Goal: Transaction & Acquisition: Purchase product/service

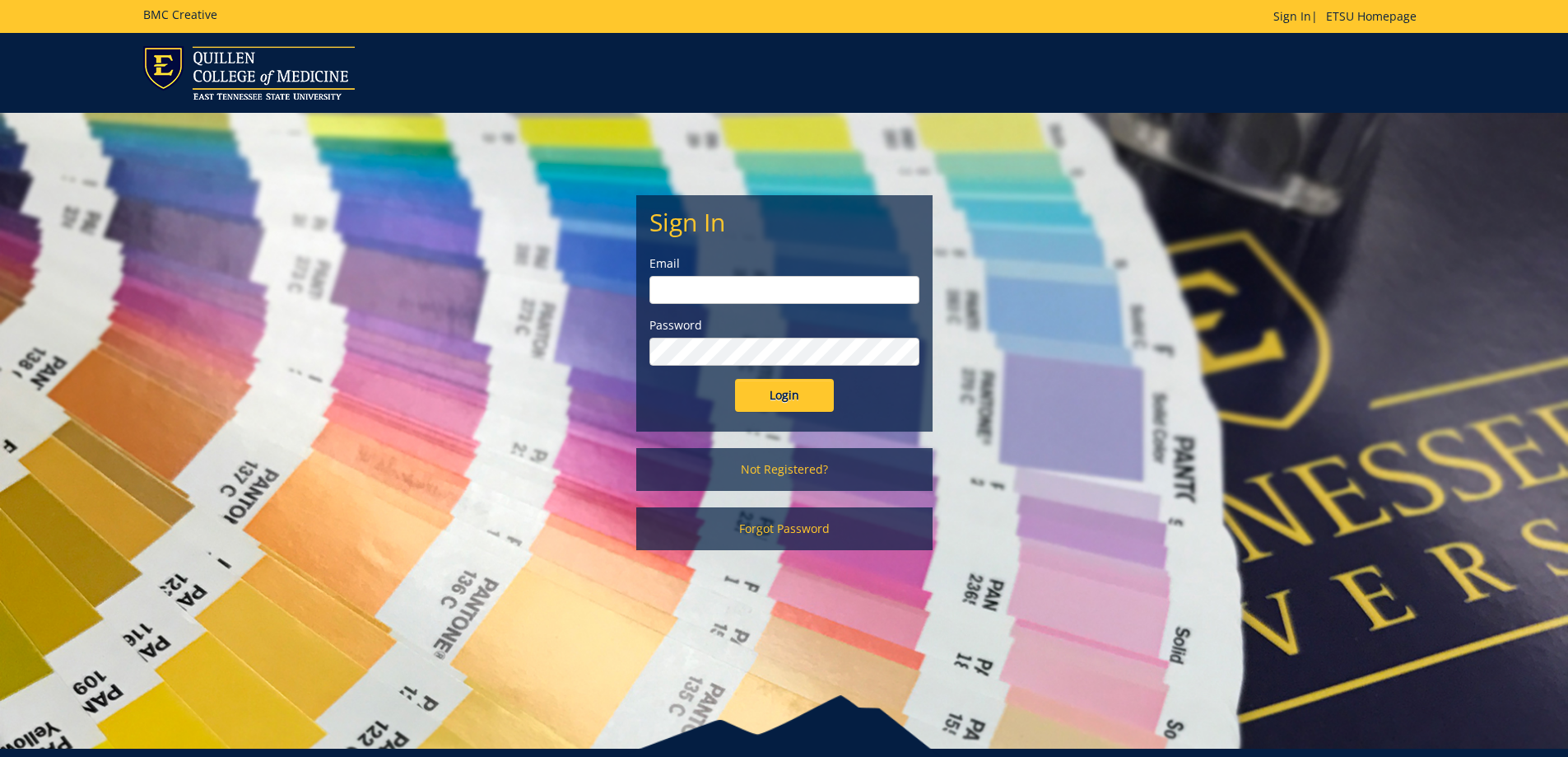
click at [703, 289] on input "email" at bounding box center [784, 289] width 270 height 28
type input "[EMAIL_ADDRESS][DOMAIN_NAME]"
click at [783, 390] on input "Login" at bounding box center [784, 395] width 99 height 33
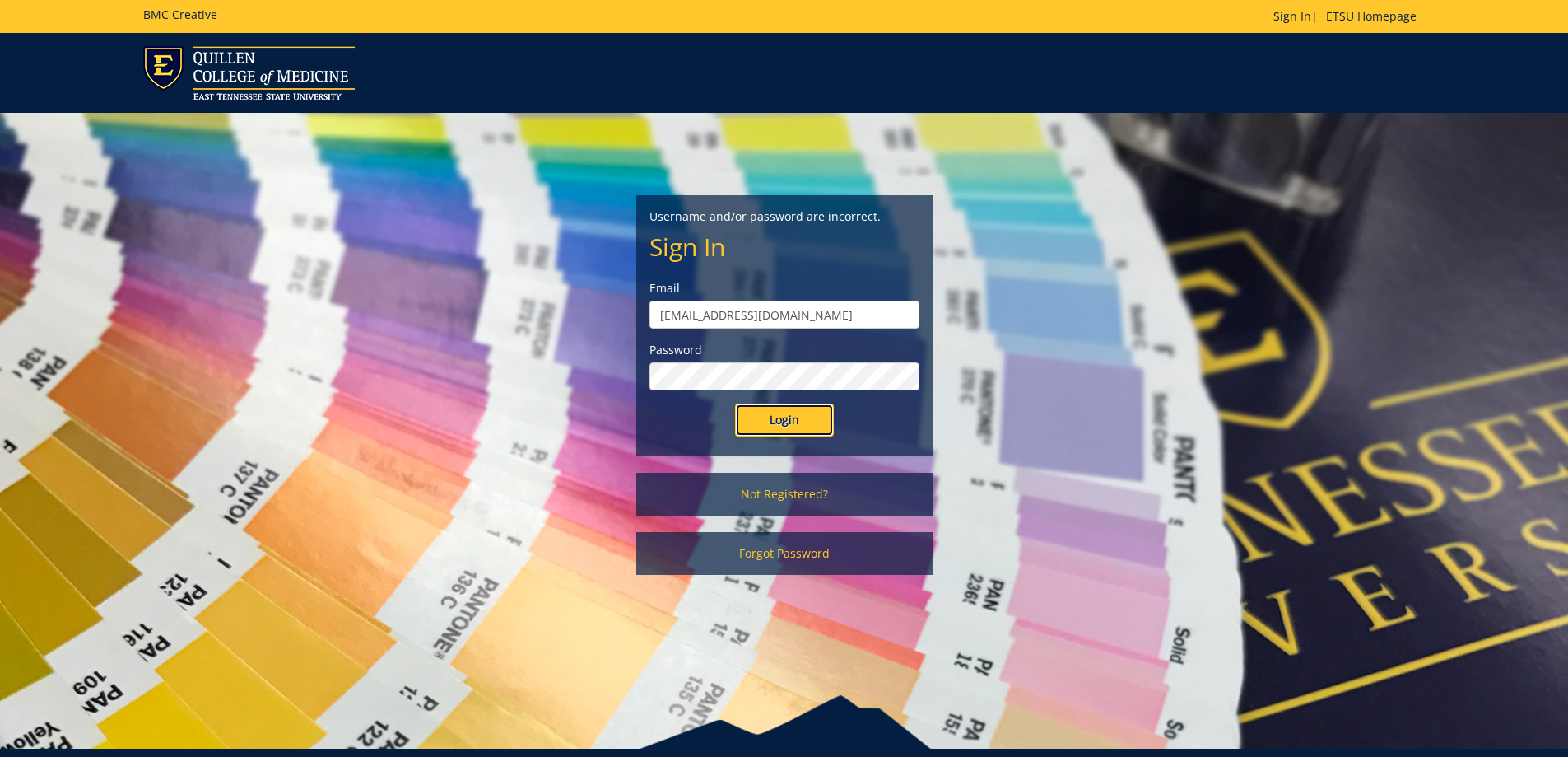
click at [757, 419] on input "Login" at bounding box center [784, 419] width 99 height 33
click at [735, 403] on input "Login" at bounding box center [784, 419] width 99 height 33
click at [782, 421] on input "Login" at bounding box center [784, 419] width 99 height 33
click at [770, 551] on link "Forgot Password" at bounding box center [784, 553] width 296 height 43
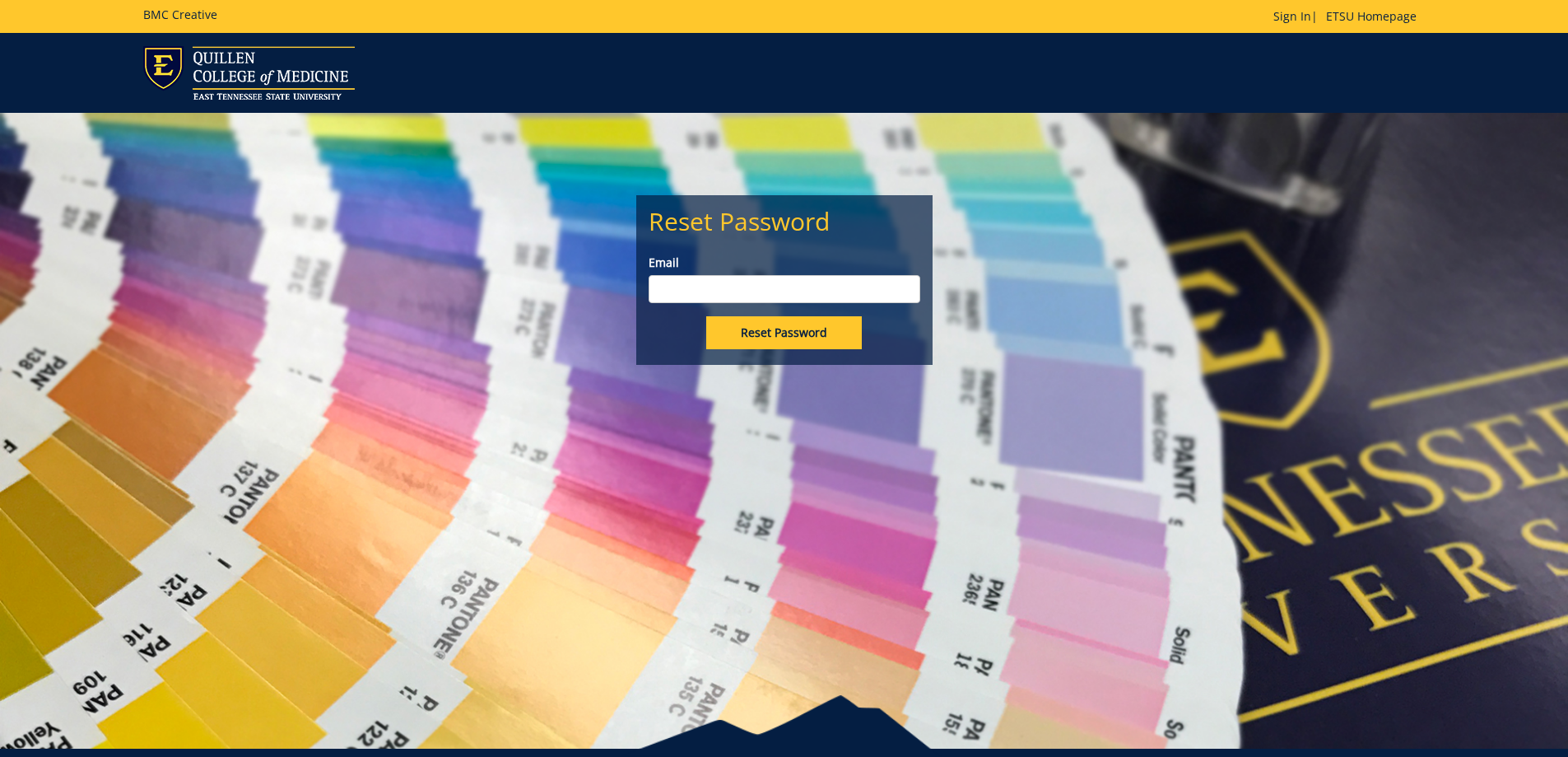
click at [789, 327] on input "Reset Password" at bounding box center [784, 333] width 155 height 33
type input "[EMAIL_ADDRESS][DOMAIN_NAME]"
click at [723, 335] on input "Reset Password" at bounding box center [784, 333] width 155 height 33
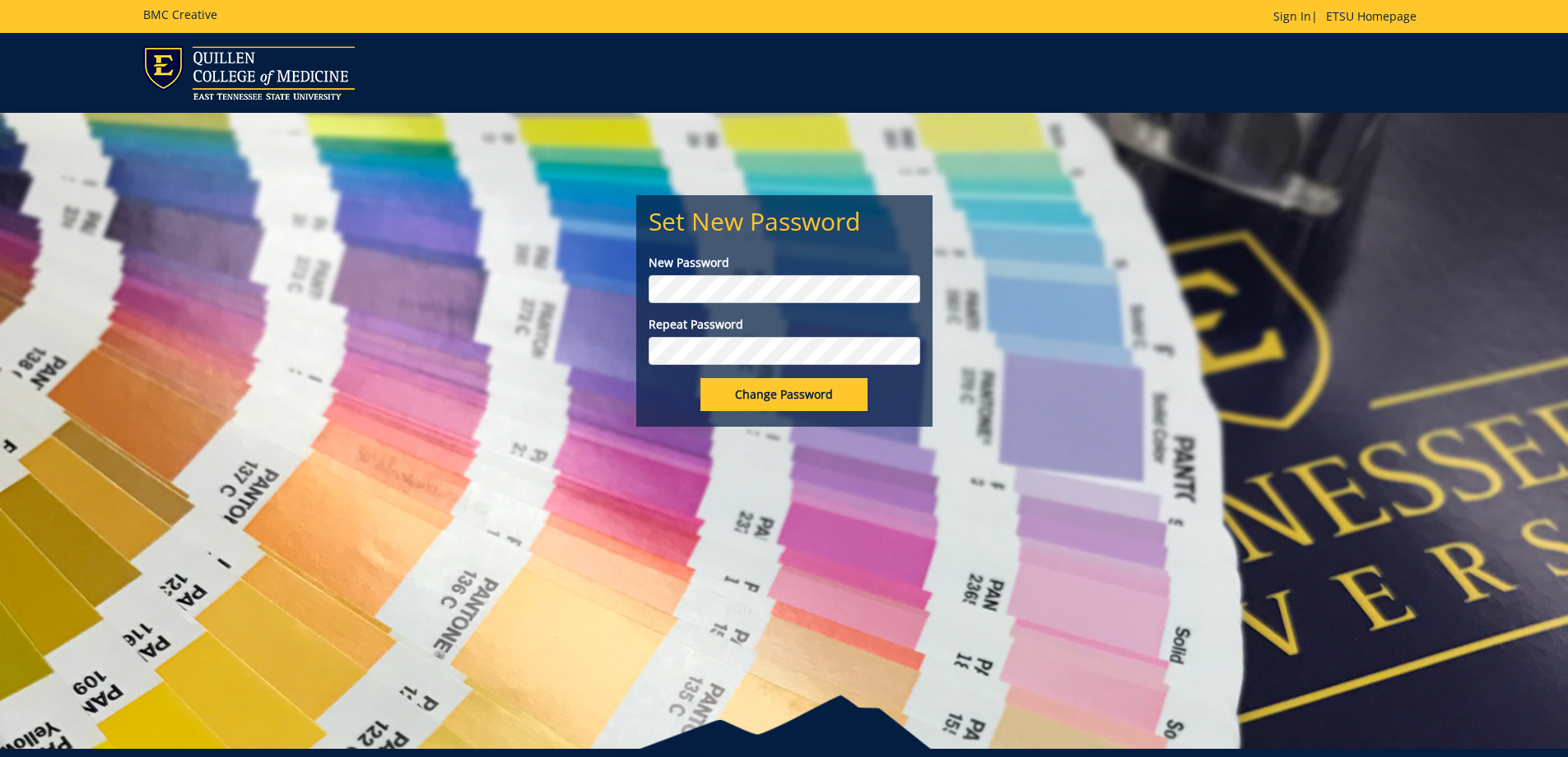
click at [765, 397] on input "Change Password" at bounding box center [784, 394] width 167 height 33
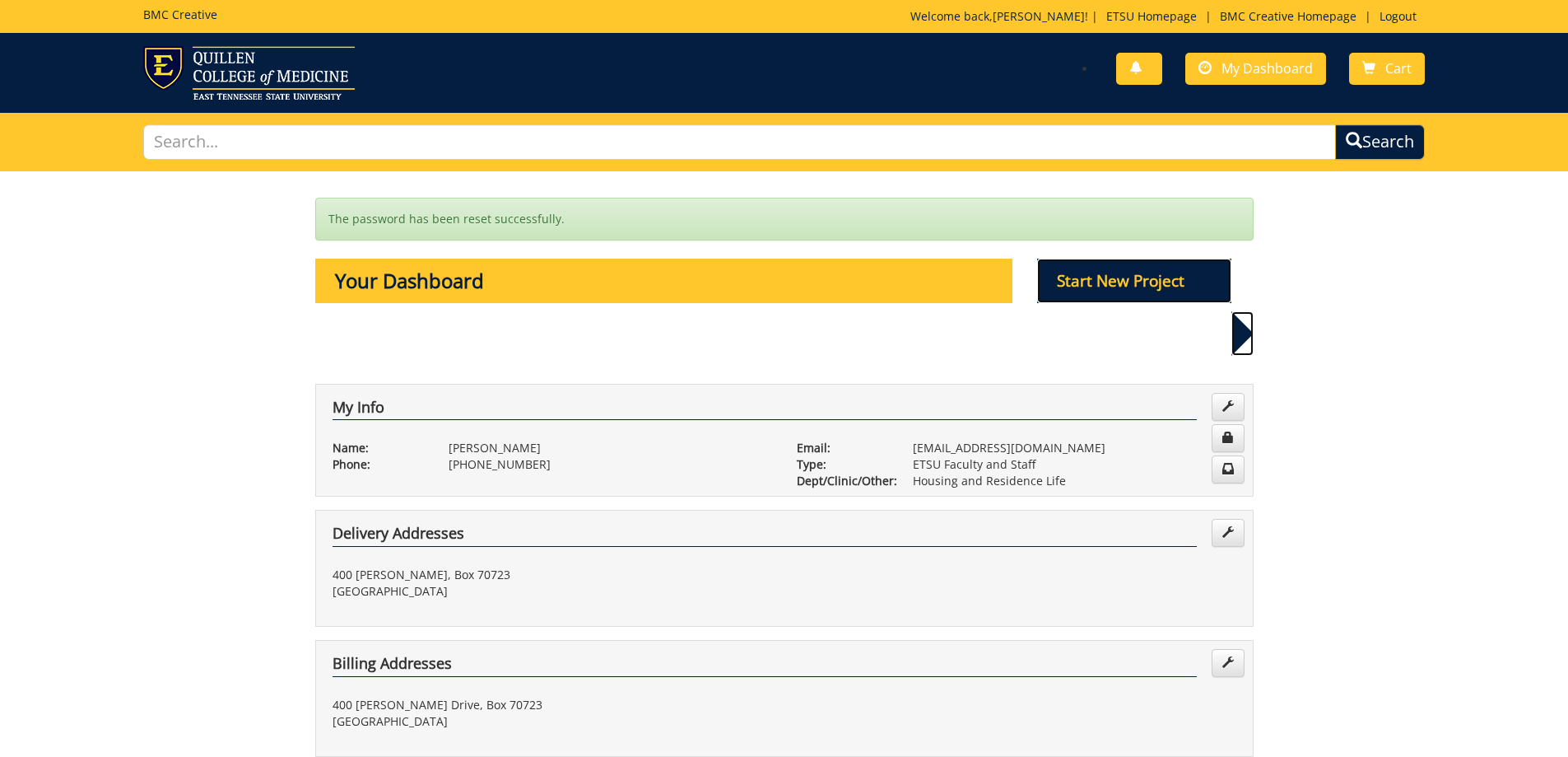
click at [1157, 281] on p "Start New Project" at bounding box center [1134, 280] width 194 height 45
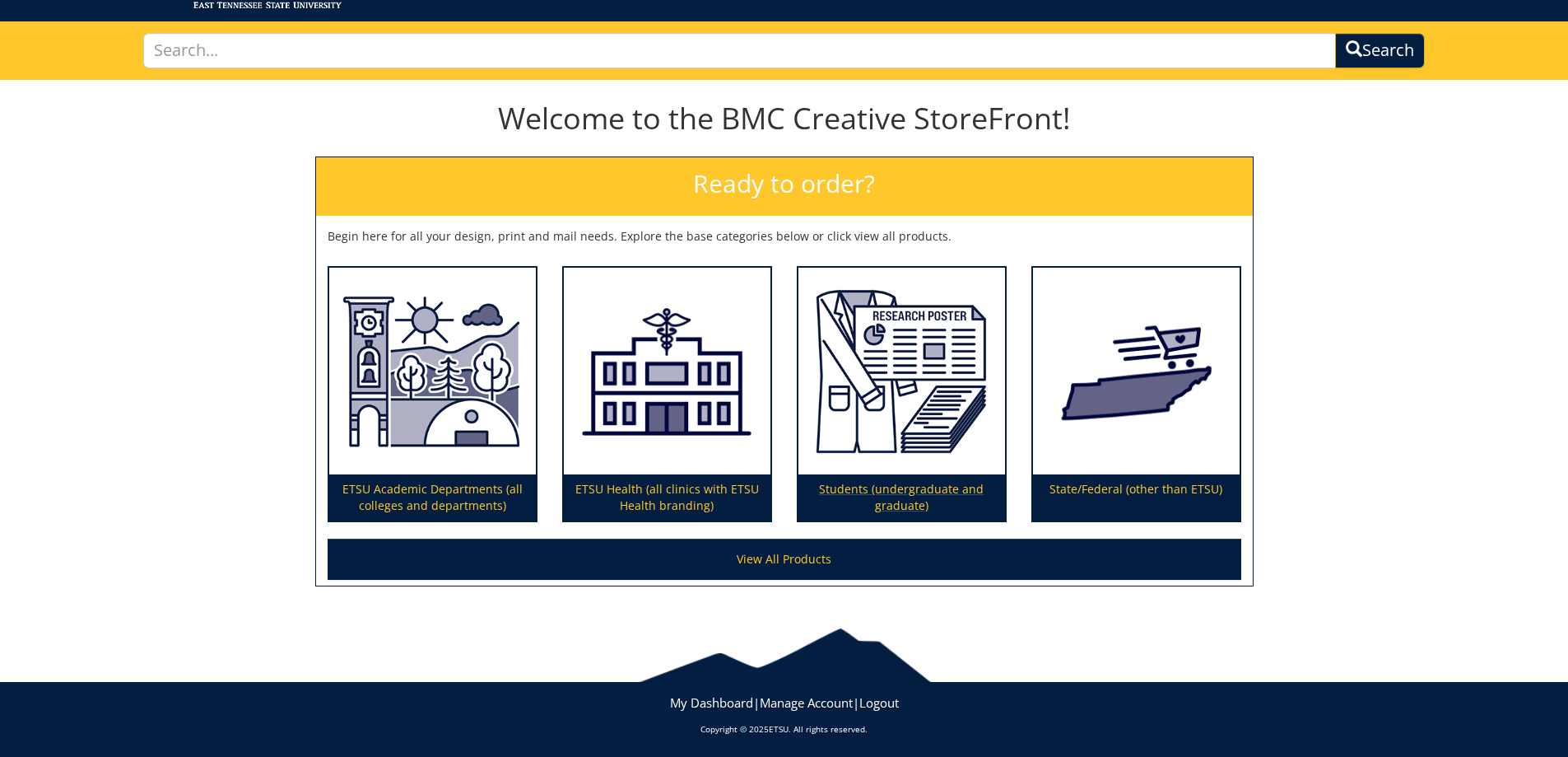
scroll to position [93, 0]
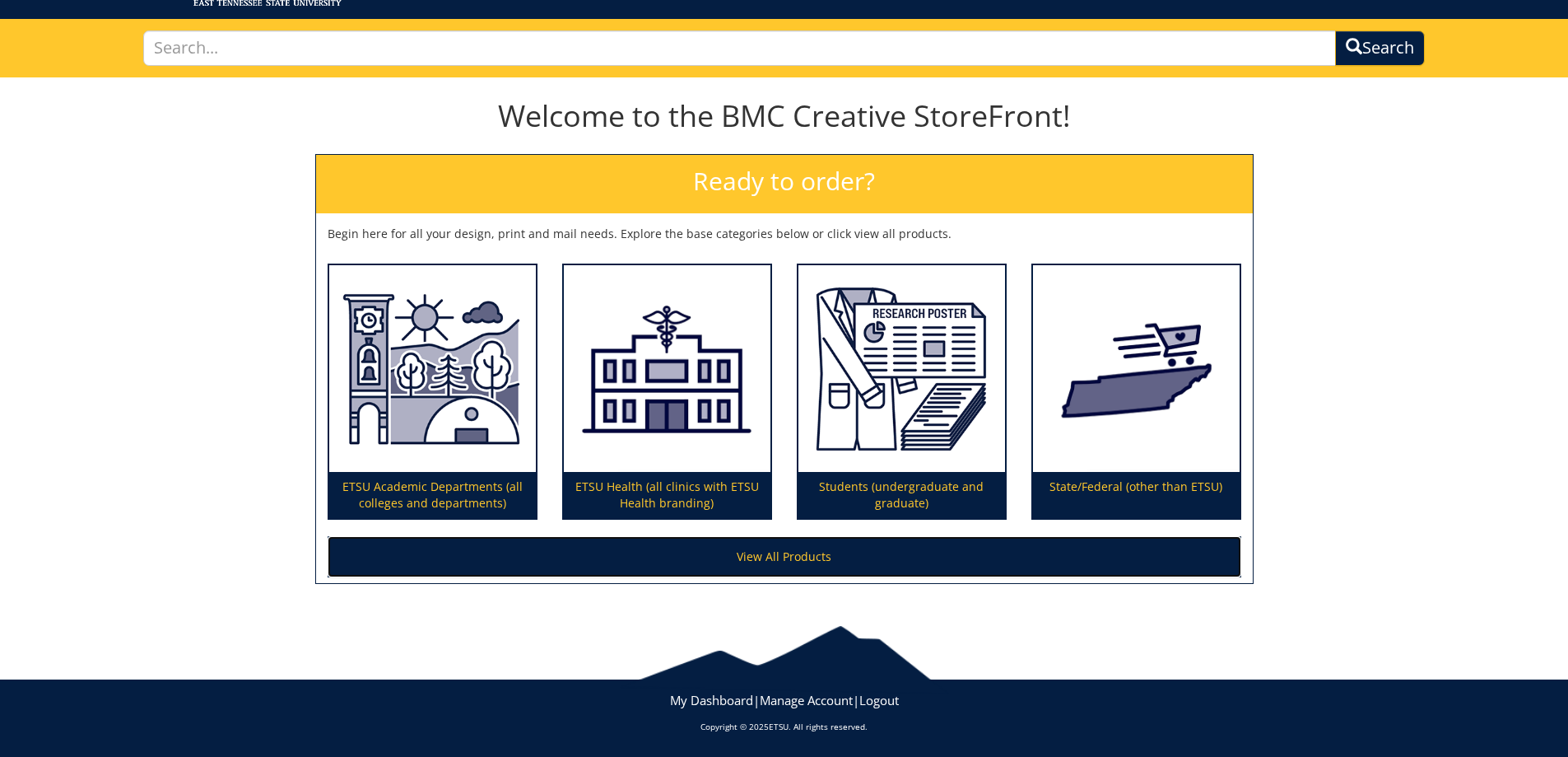
click link "View All Products"
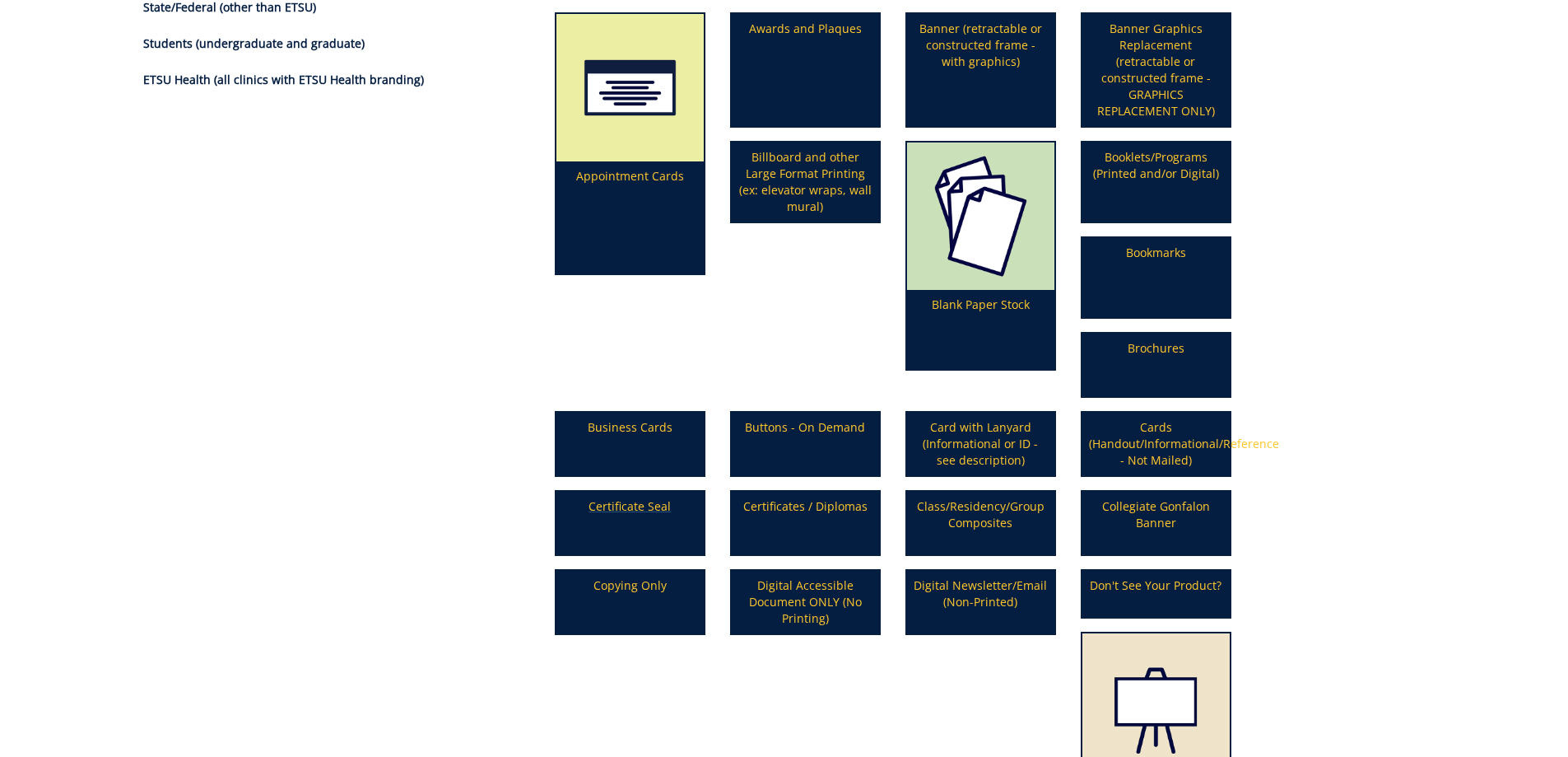
scroll to position [329, 0]
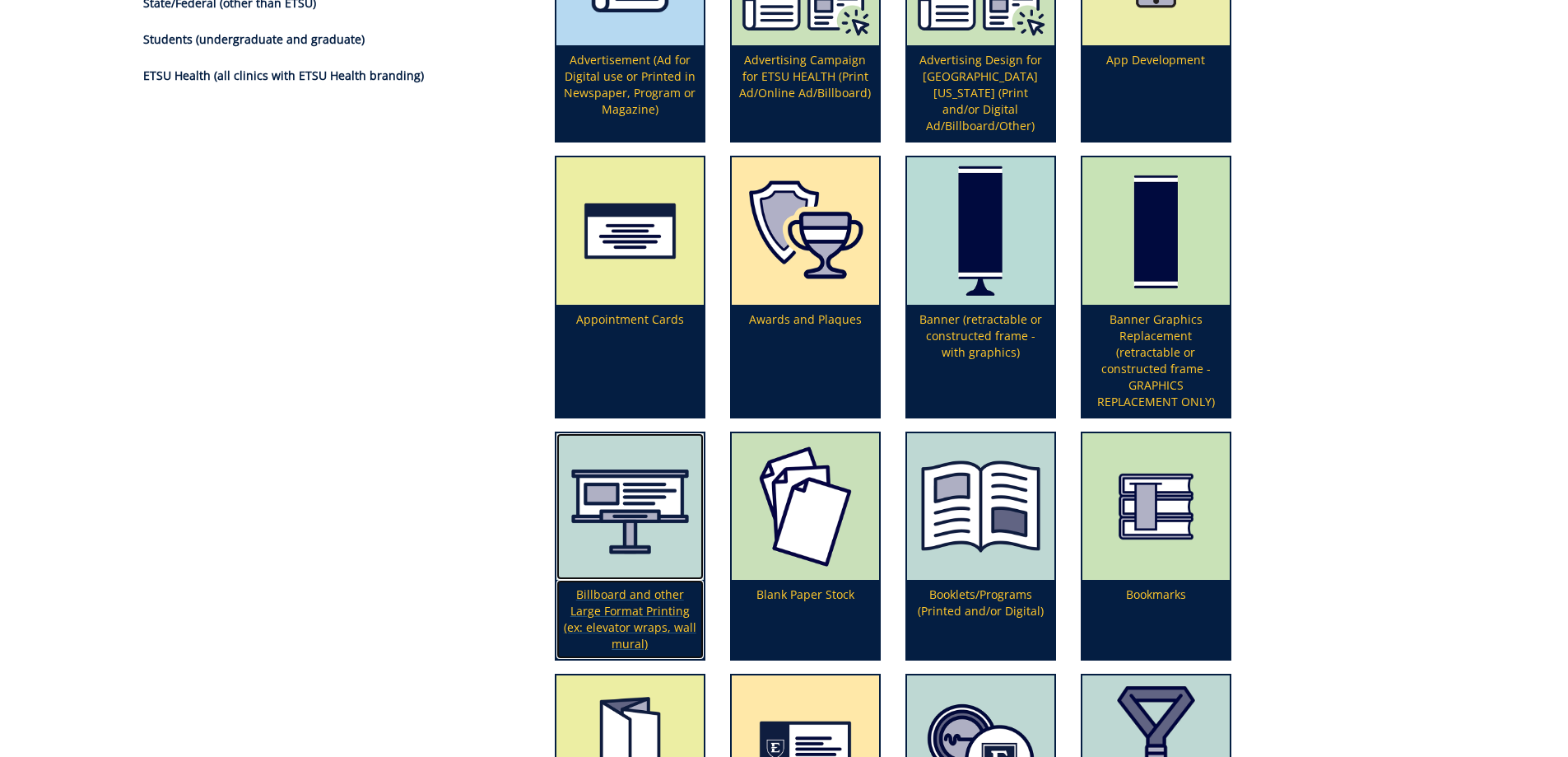
click at [638, 450] on img at bounding box center [630, 506] width 148 height 148
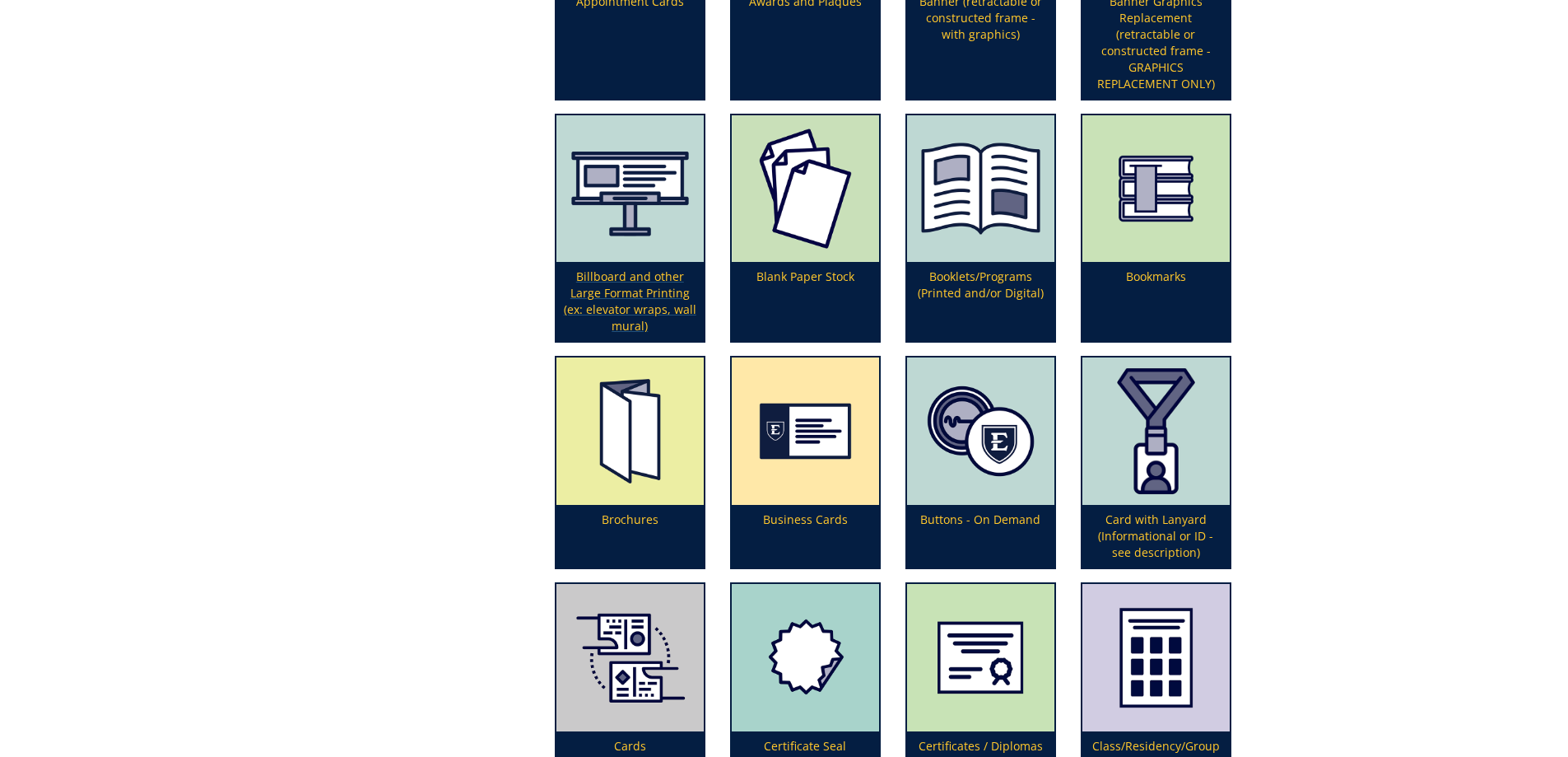
scroll to position [659, 0]
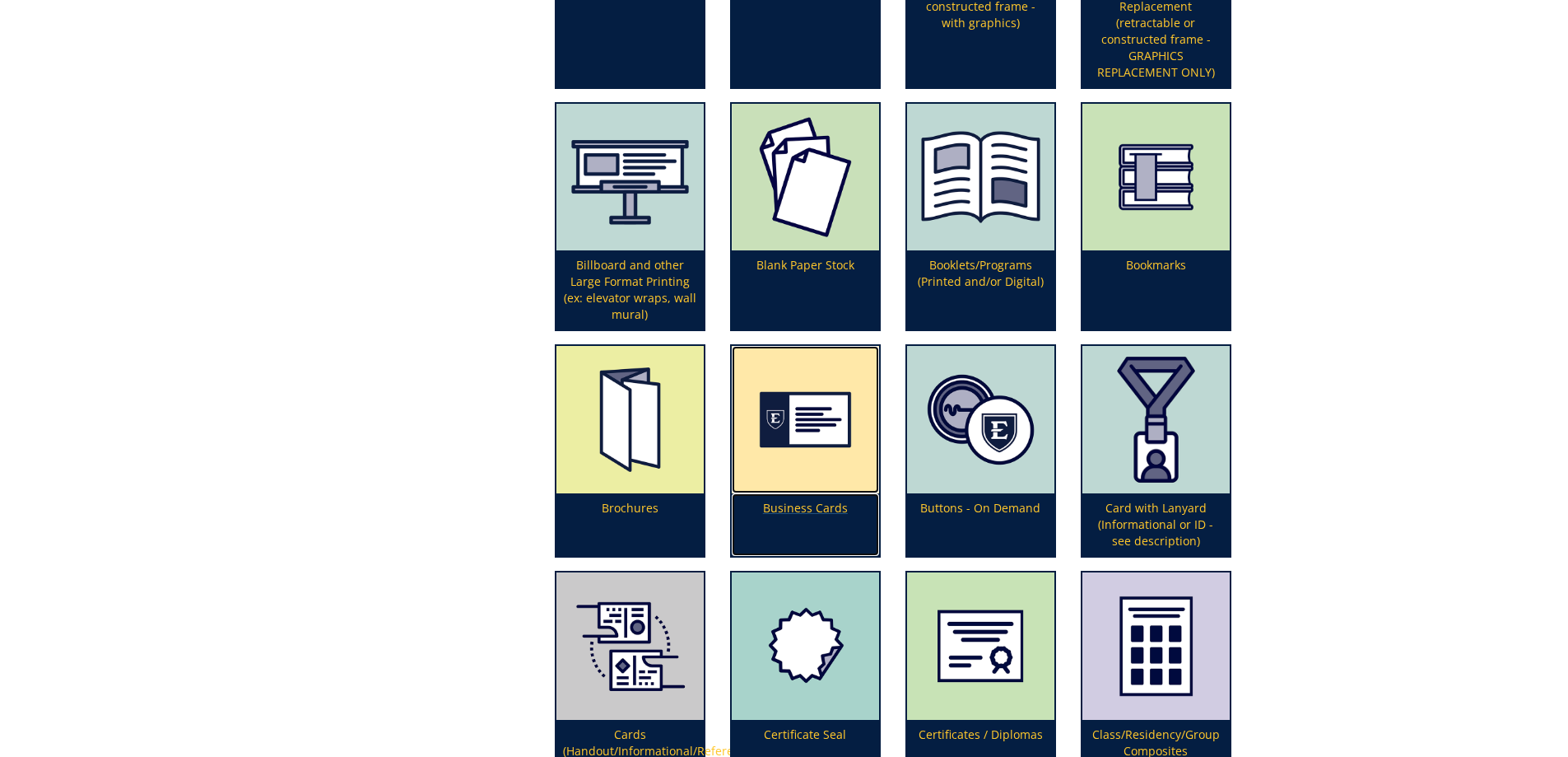
click at [834, 436] on img at bounding box center [805, 419] width 148 height 148
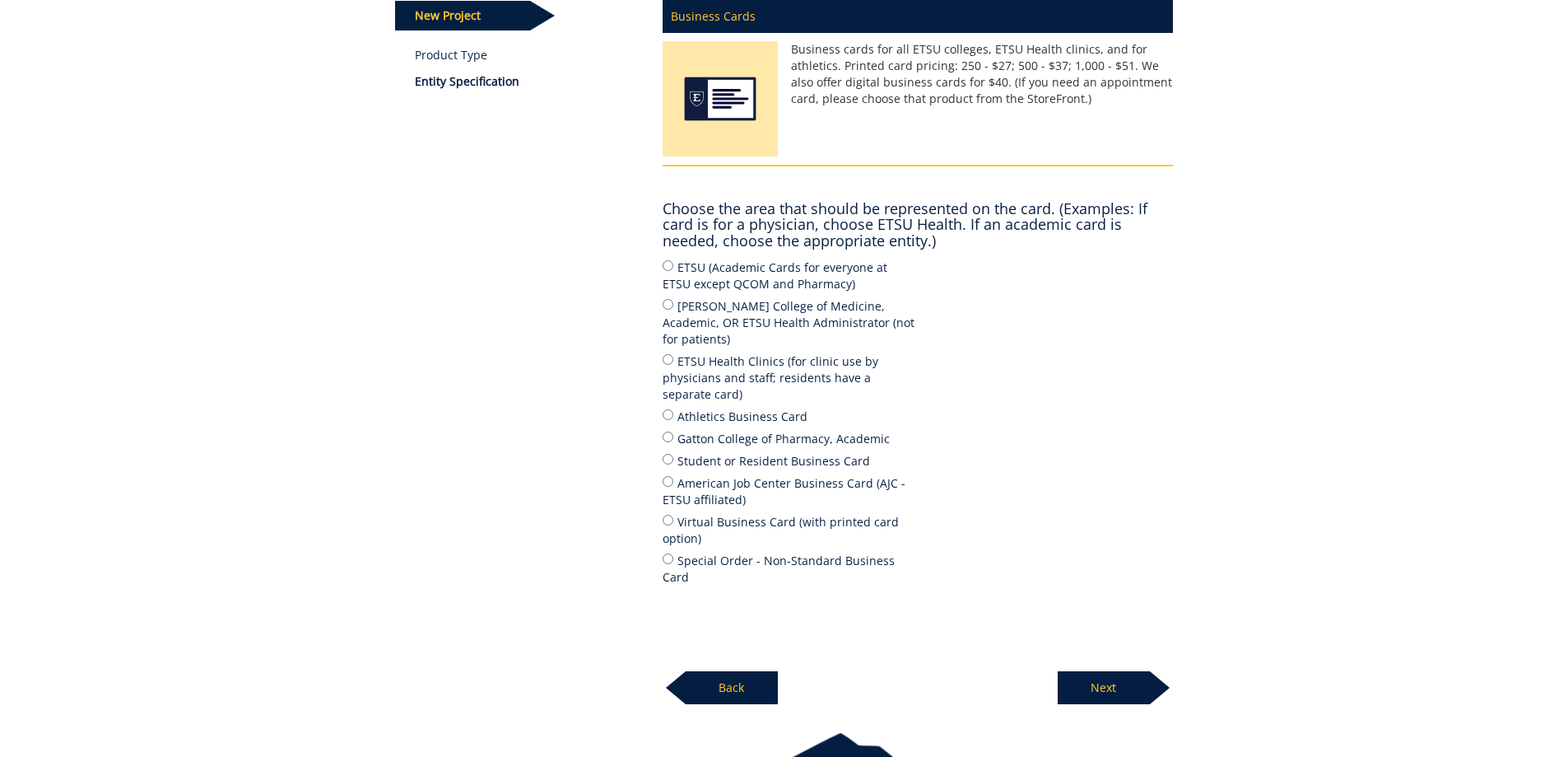
scroll to position [247, 0]
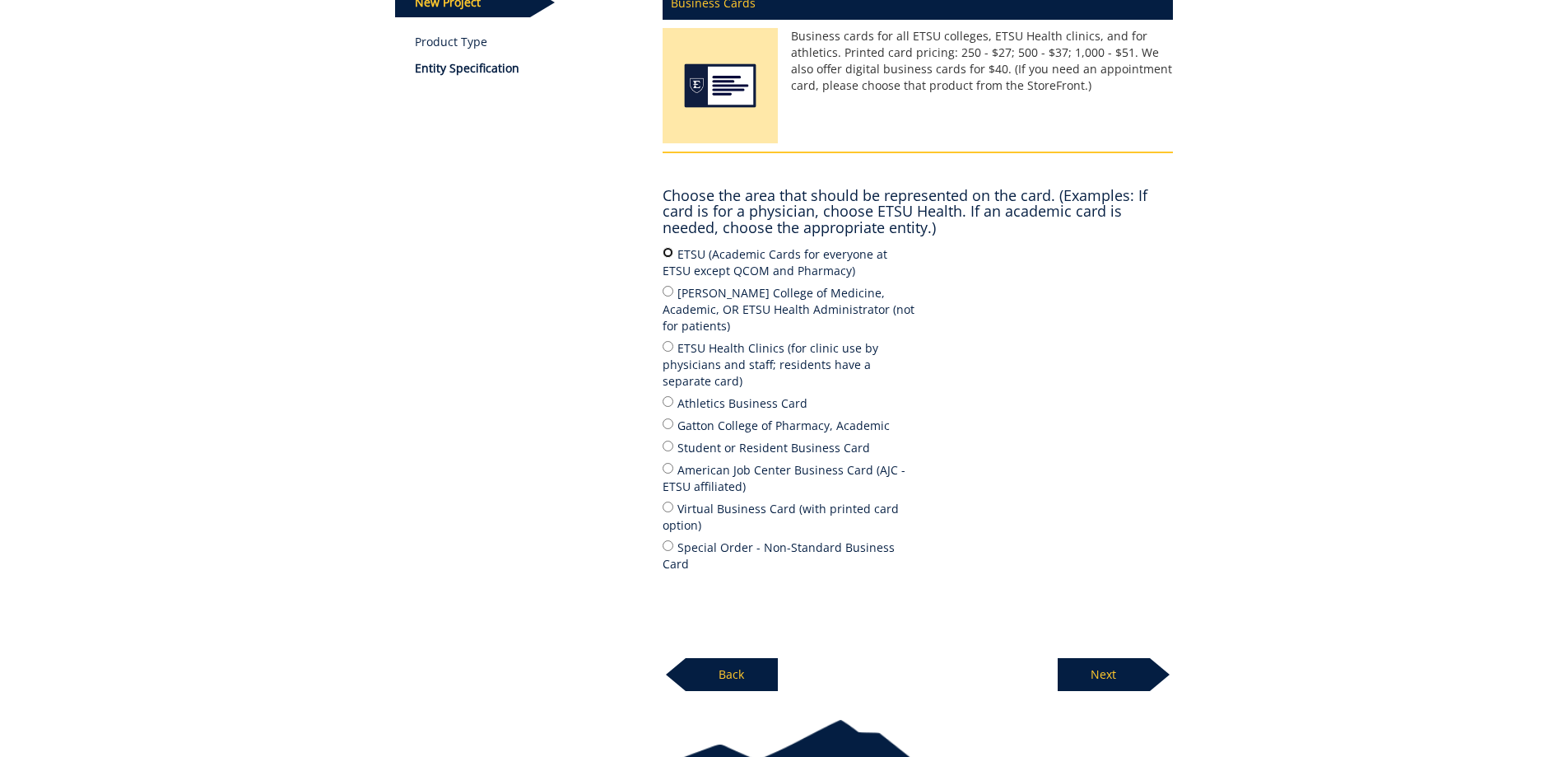
click at [670, 251] on input "ETSU (Academic Cards for everyone at ETSU except QCOM and Pharmacy)" at bounding box center [667, 252] width 10 height 10
radio input "true"
click at [1107, 658] on p "Next" at bounding box center [1104, 674] width 92 height 33
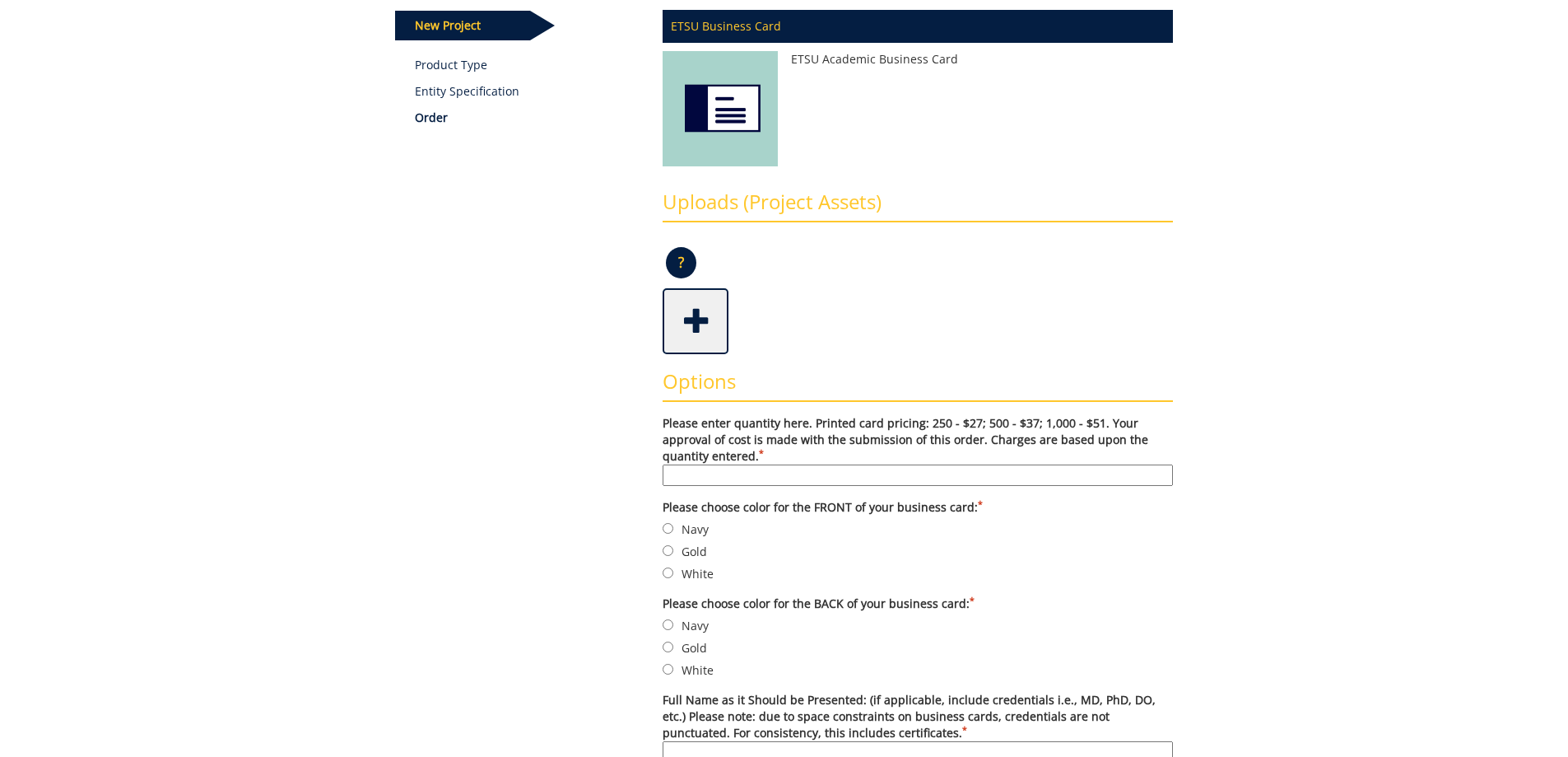
scroll to position [247, 0]
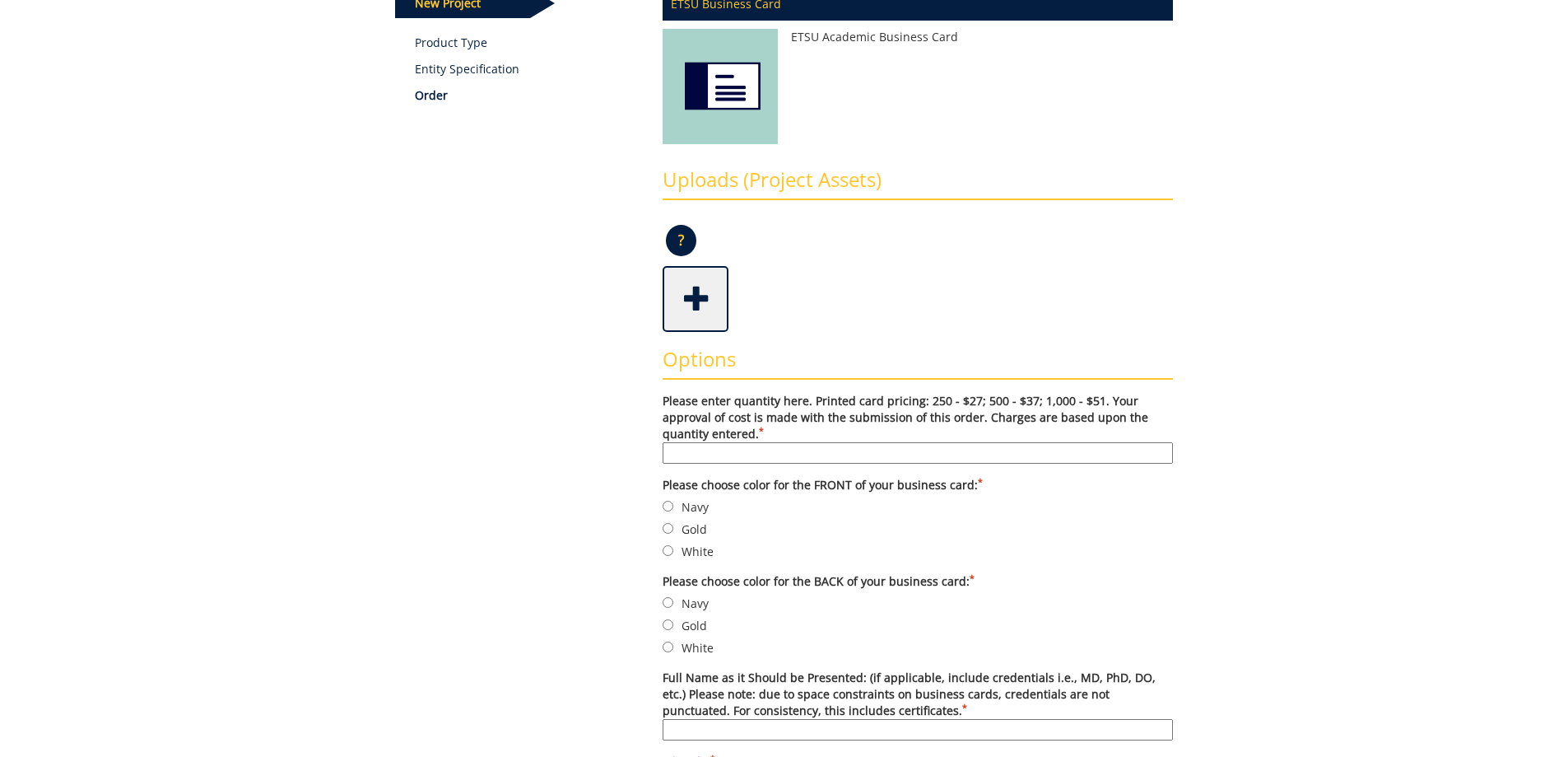
click at [764, 457] on input "Please enter quantity here. Printed card pricing: 250 - $27; 500 - $37; 1,000 -…" at bounding box center [918, 453] width 511 height 21
type input "250"
click at [670, 507] on input "Navy" at bounding box center [667, 505] width 10 height 10
radio input "true"
click at [671, 625] on input "Gold" at bounding box center [667, 624] width 10 height 10
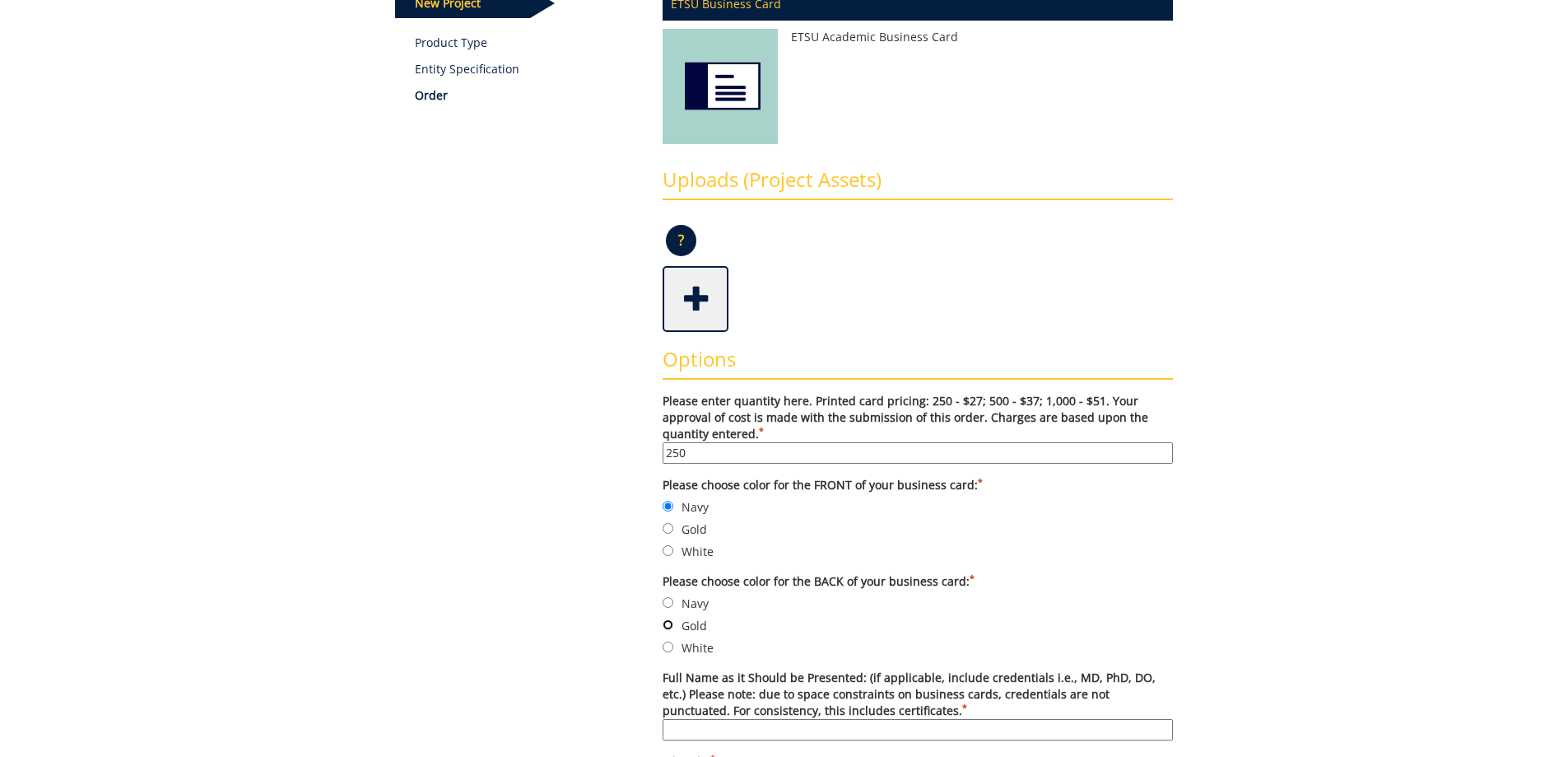
radio input "true"
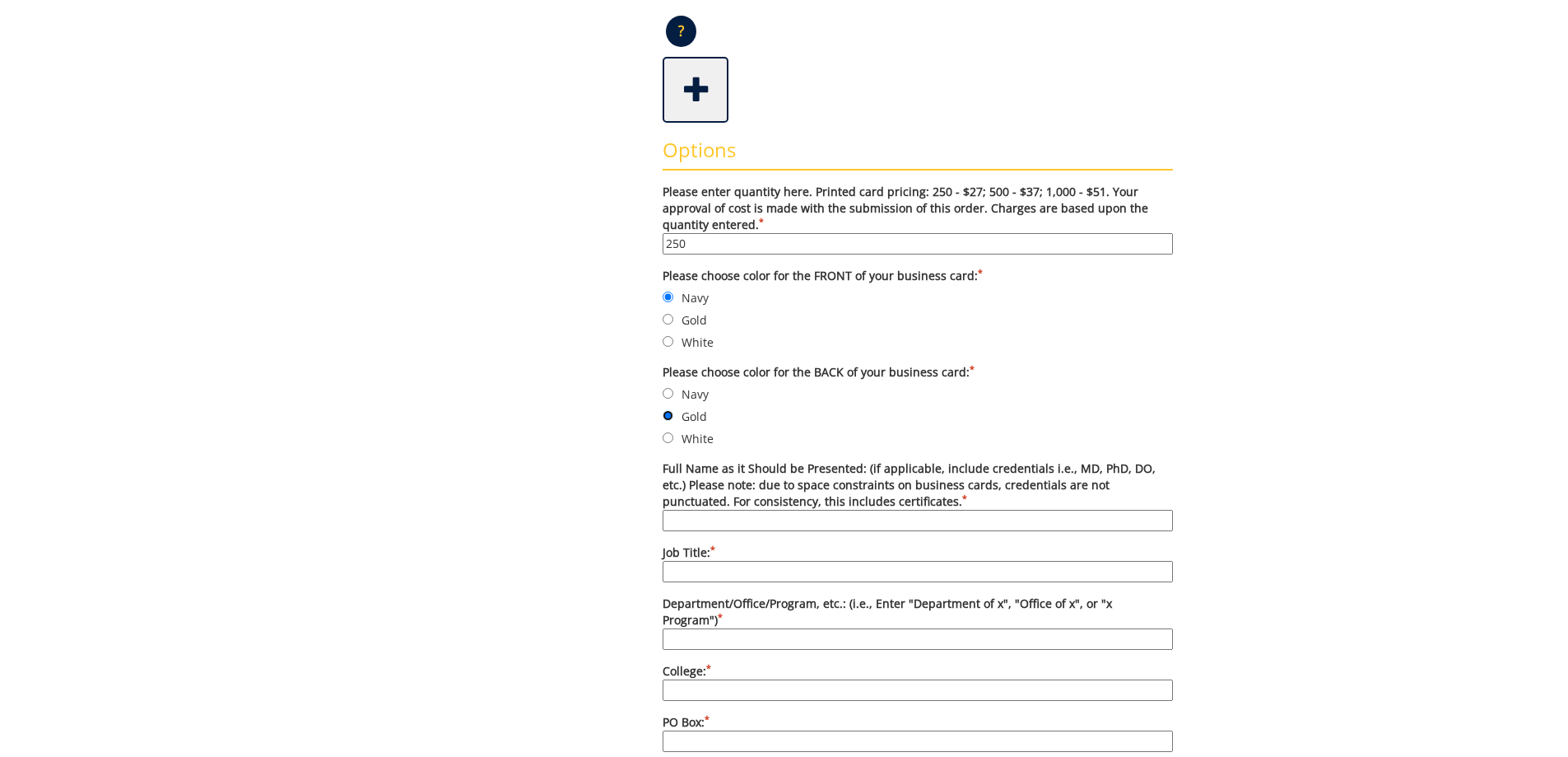
scroll to position [494, 0]
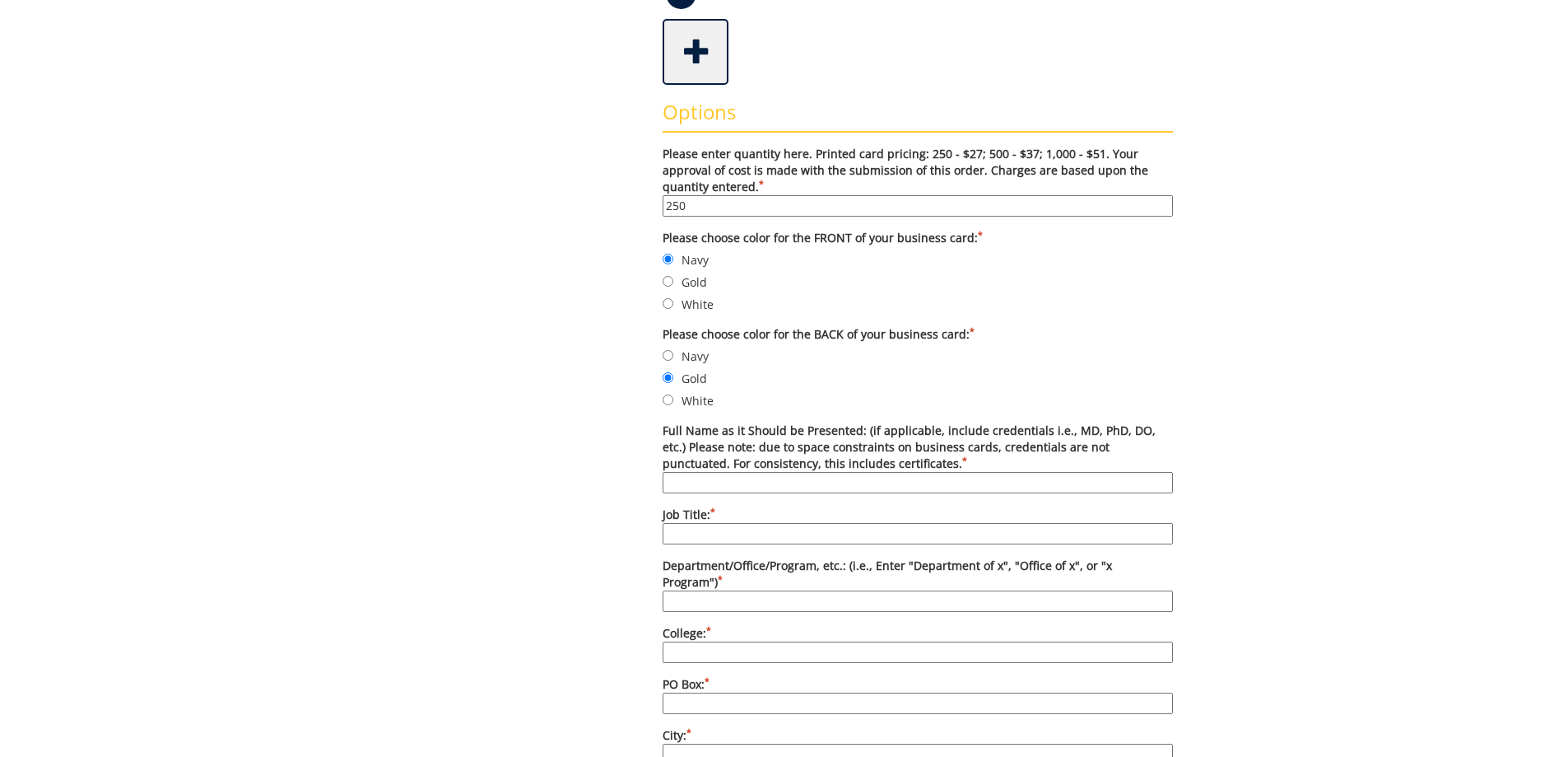
click at [699, 482] on input "Full Name as it Should be Presented: (if applicable, include credentials i.e., …" at bounding box center [918, 482] width 511 height 21
click at [687, 485] on input "Full Name as it Should be Presented: (if applicable, include credentials i.e., …" at bounding box center [918, 482] width 511 height 21
type input "Dr. [PERSON_NAME]"
type input "Associate Director for Housing Operations"
type input "Department of Housing and Residence Life"
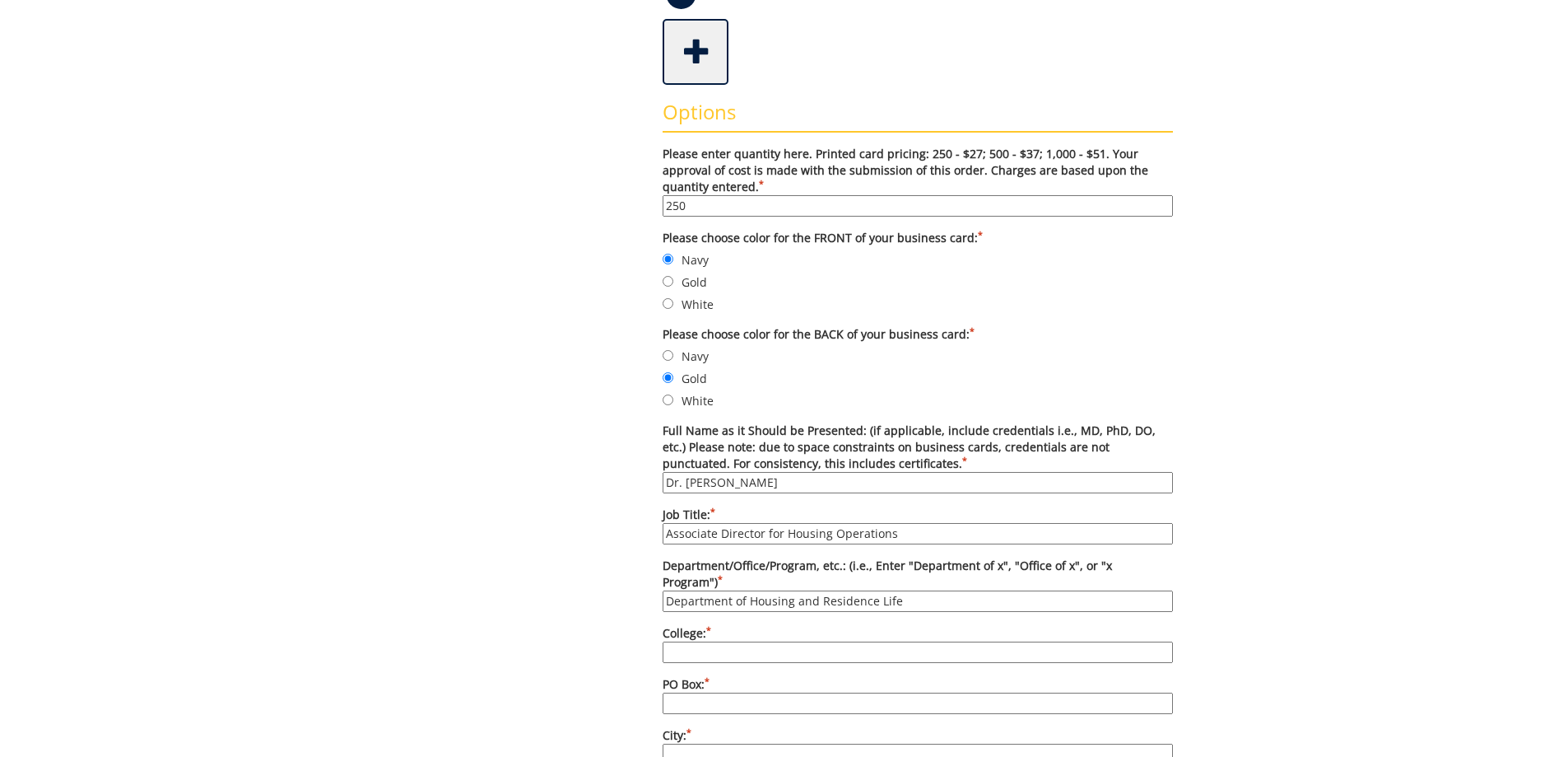
click at [782, 644] on input "College: *" at bounding box center [918, 652] width 511 height 21
type input "N/A"
click at [733, 692] on input "PO Box: *" at bounding box center [918, 703] width 511 height 21
type input "70723"
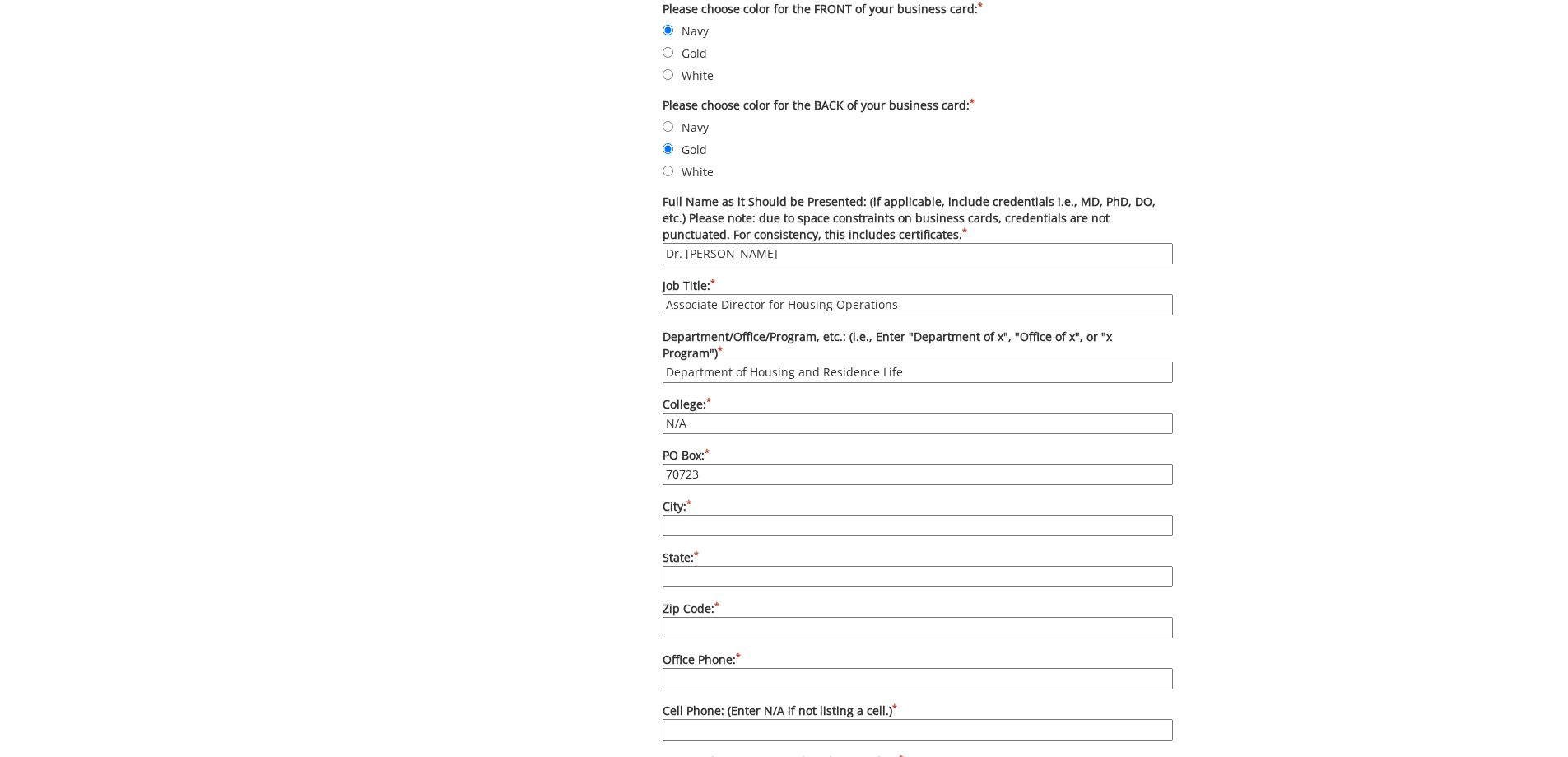
scroll to position [741, 0]
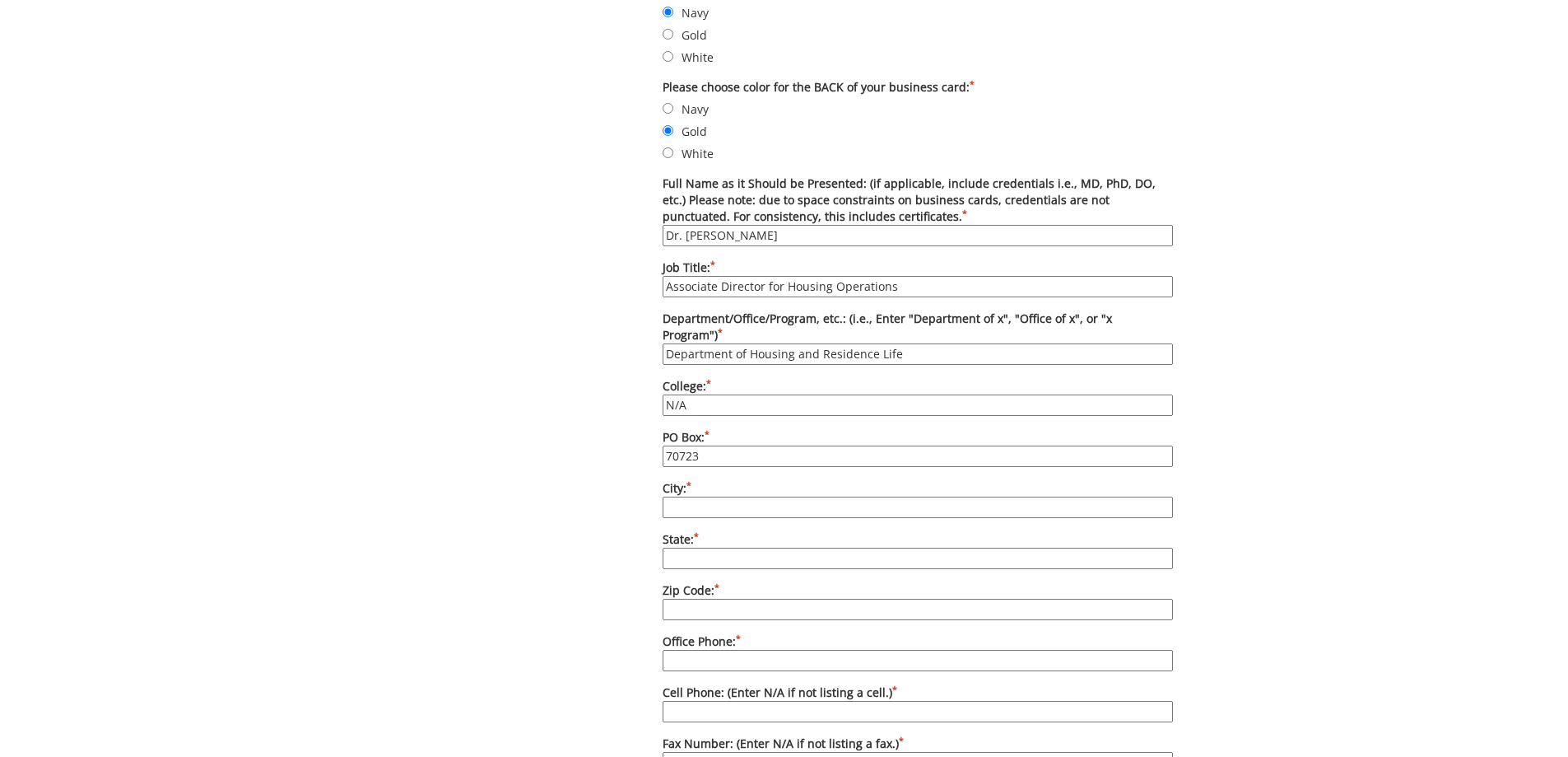
click at [729, 497] on input "City: *" at bounding box center [918, 507] width 511 height 21
type input "Johnson City"
type input "TN"
type input "37614"
type input "carterar1@etsu.edu"
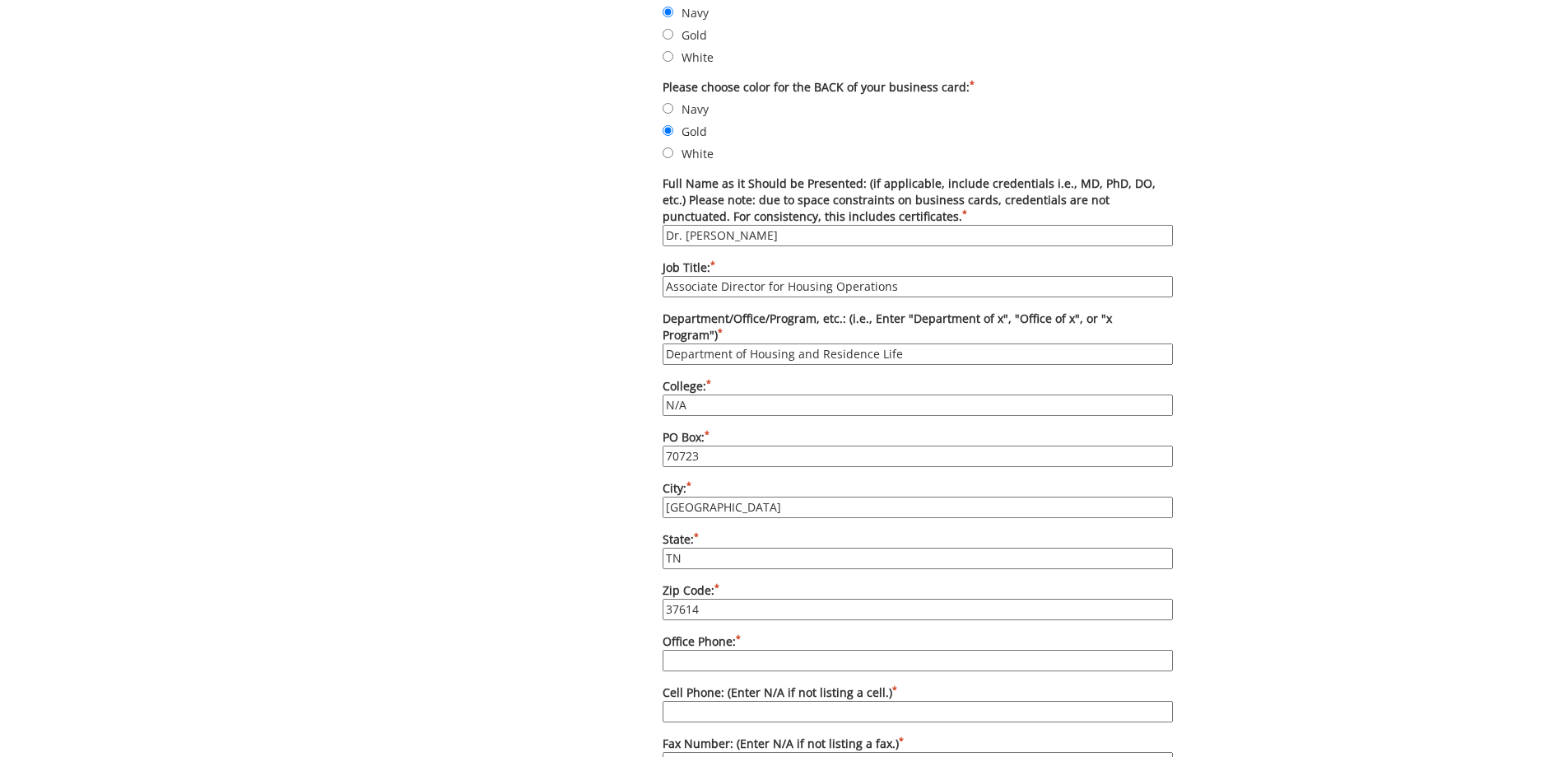
click at [752, 653] on input "Office Phone: *" at bounding box center [918, 660] width 511 height 21
type input "423-439-4446"
click at [683, 701] on input "Cell Phone: (Enter N/A if not listing a cell.) *" at bounding box center [918, 711] width 511 height 21
type input "N/A"
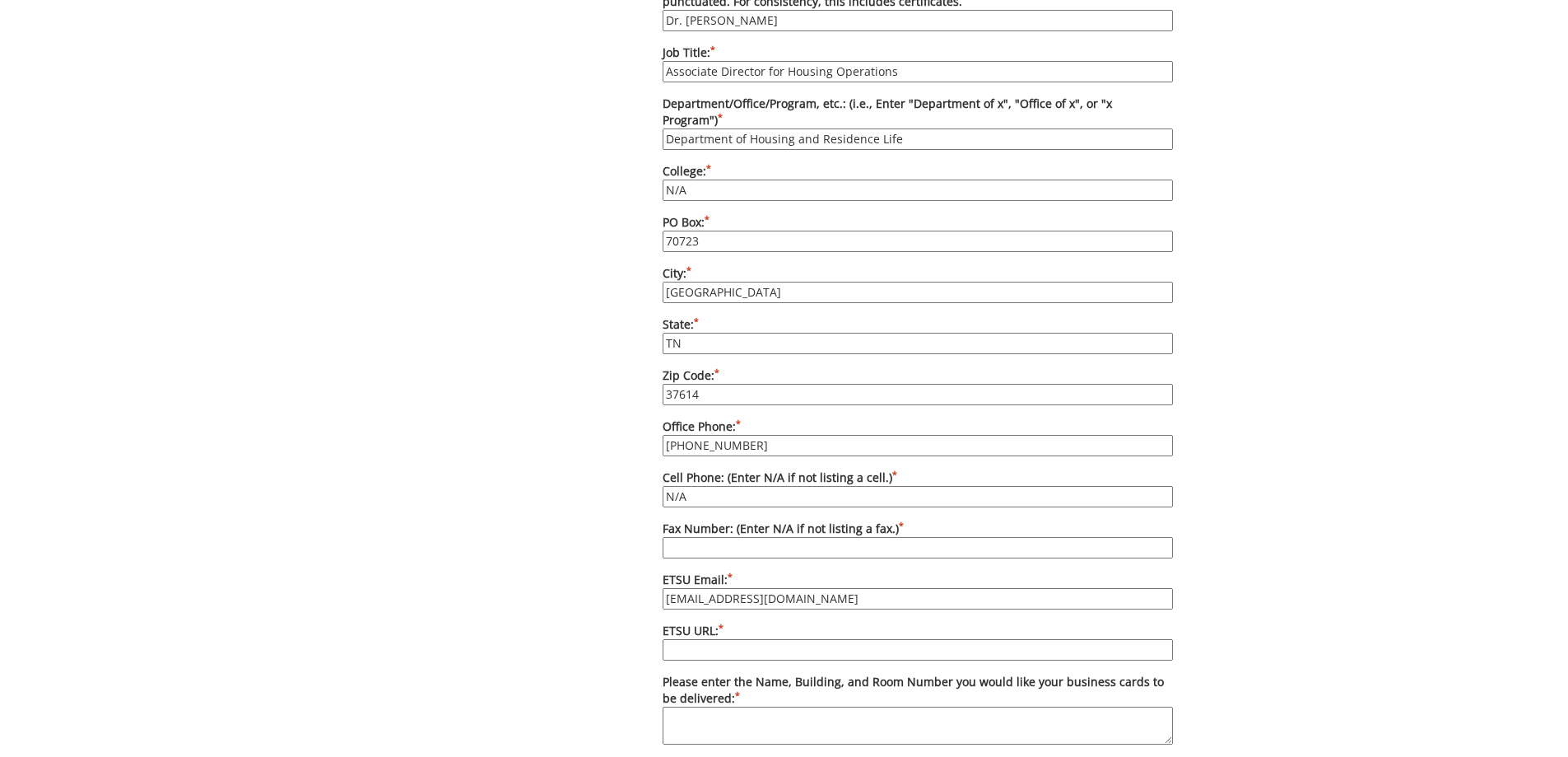
scroll to position [988, 0]
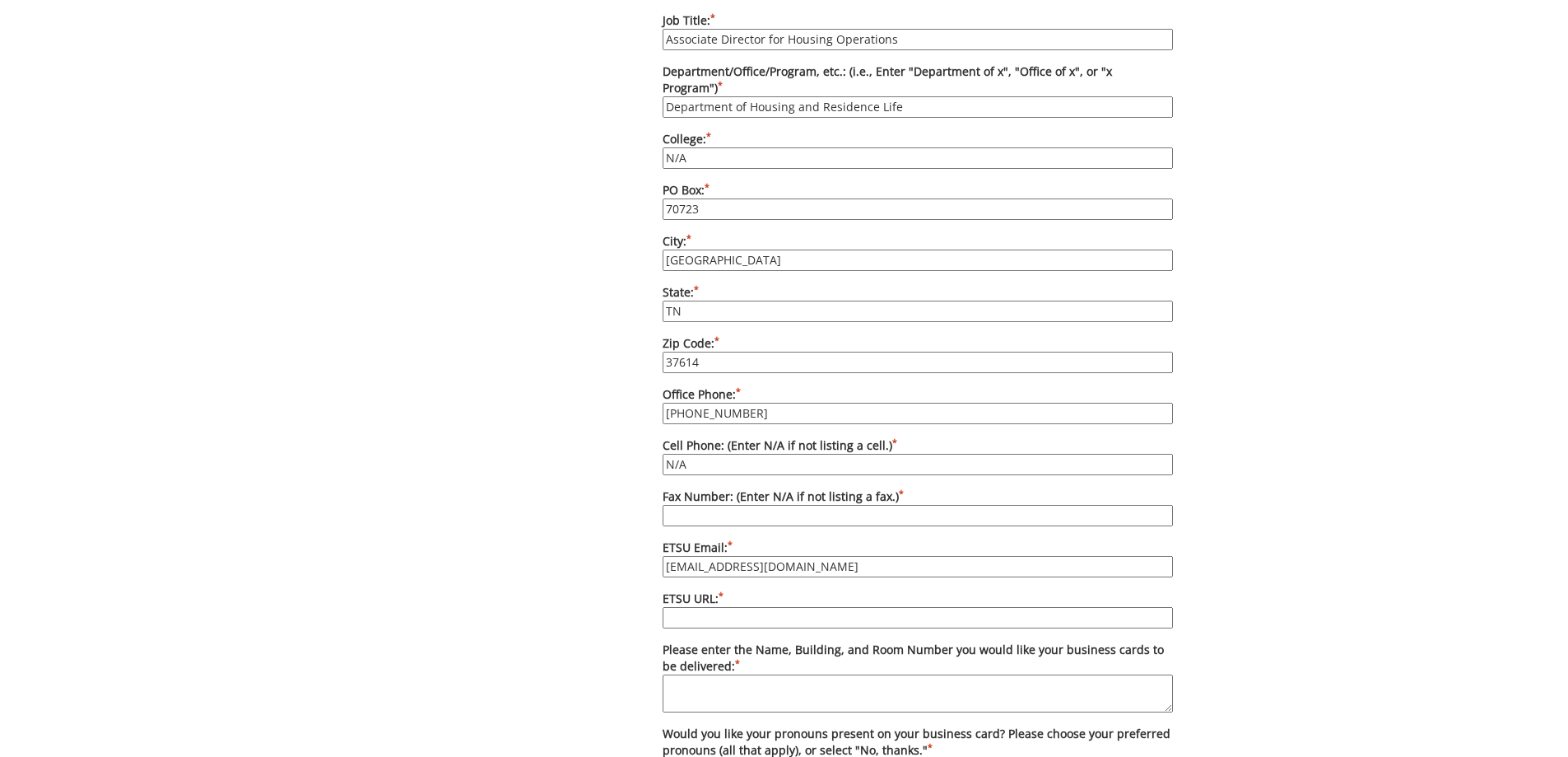
click at [688, 504] on input "Fax Number: (Enter N/A if not listing a fax.) *" at bounding box center [918, 515] width 511 height 21
type input "423-439-4690"
drag, startPoint x: 772, startPoint y: 557, endPoint x: 662, endPoint y: 570, distance: 110.8
click at [662, 570] on form "Please enter quantity here. Printed card pricing: 250 - $27; 500 - $37; 1,000 -…" at bounding box center [918, 306] width 511 height 1308
type input "mitchelljw@etsu.edu"
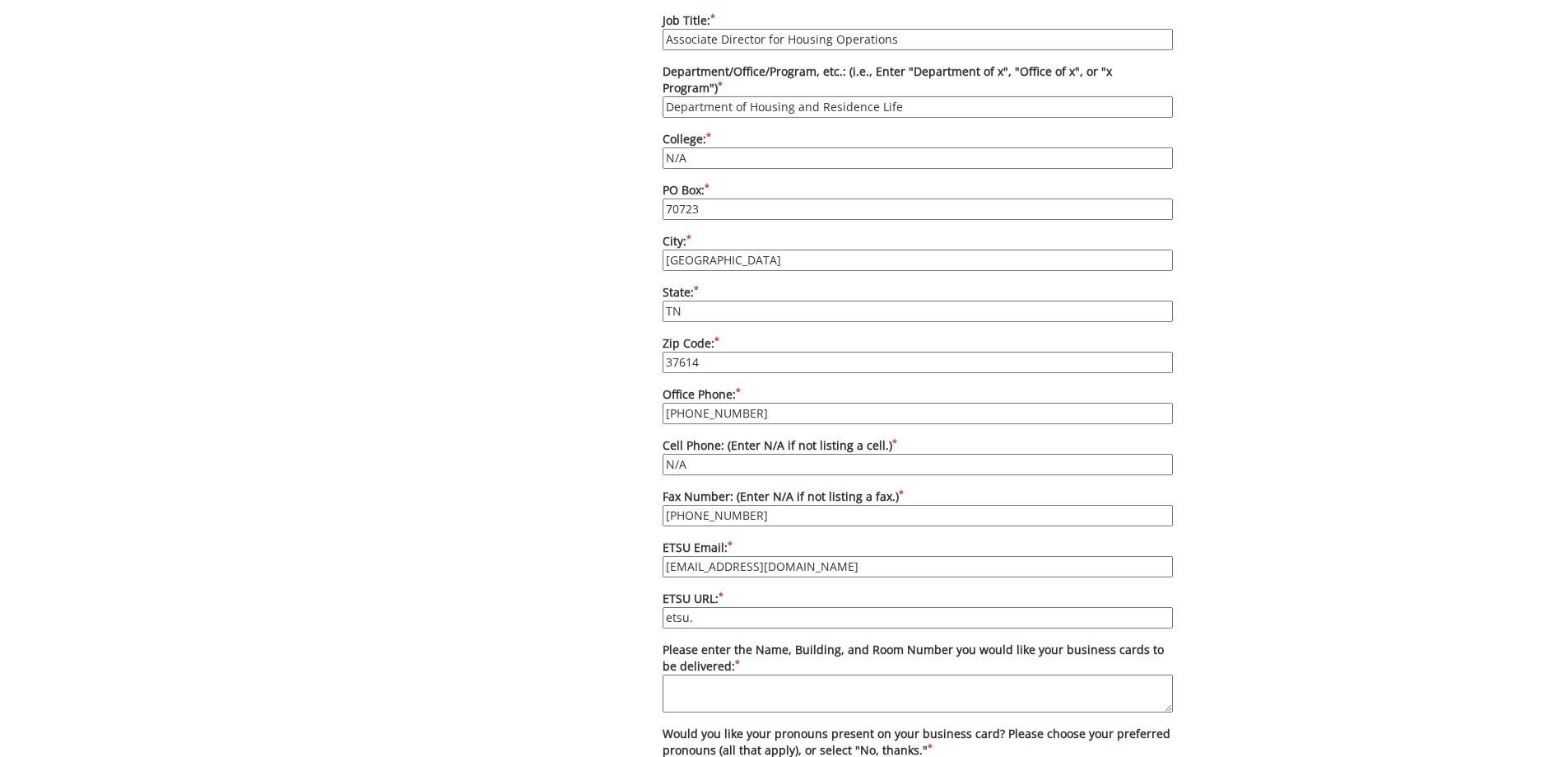
type input "etsu.edu/students/housing/"
click at [686, 674] on textarea "Please enter the Name, Building, and Room Number you would like your business c…" at bounding box center [918, 693] width 511 height 38
type textarea "A"
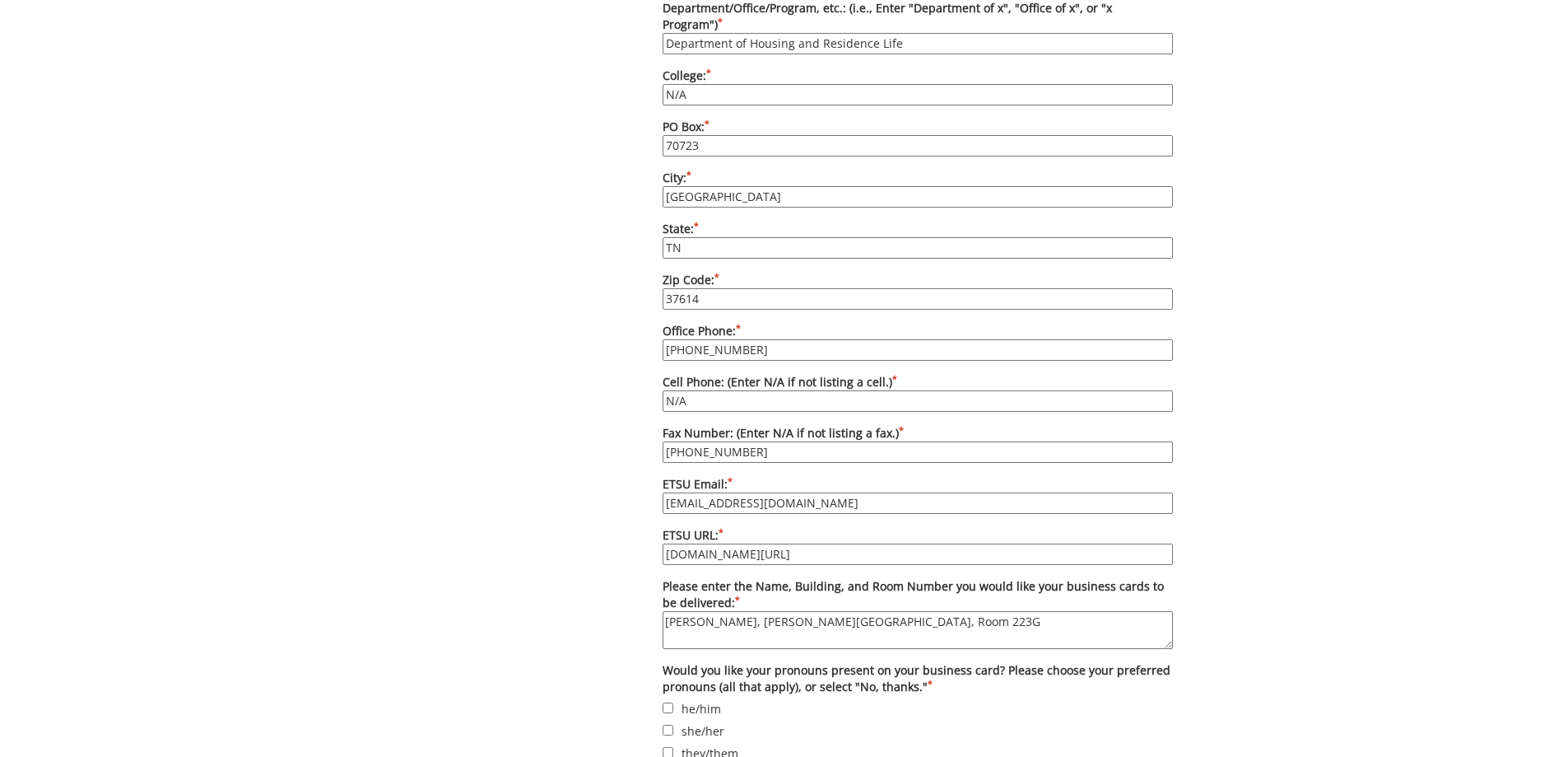
scroll to position [1236, 0]
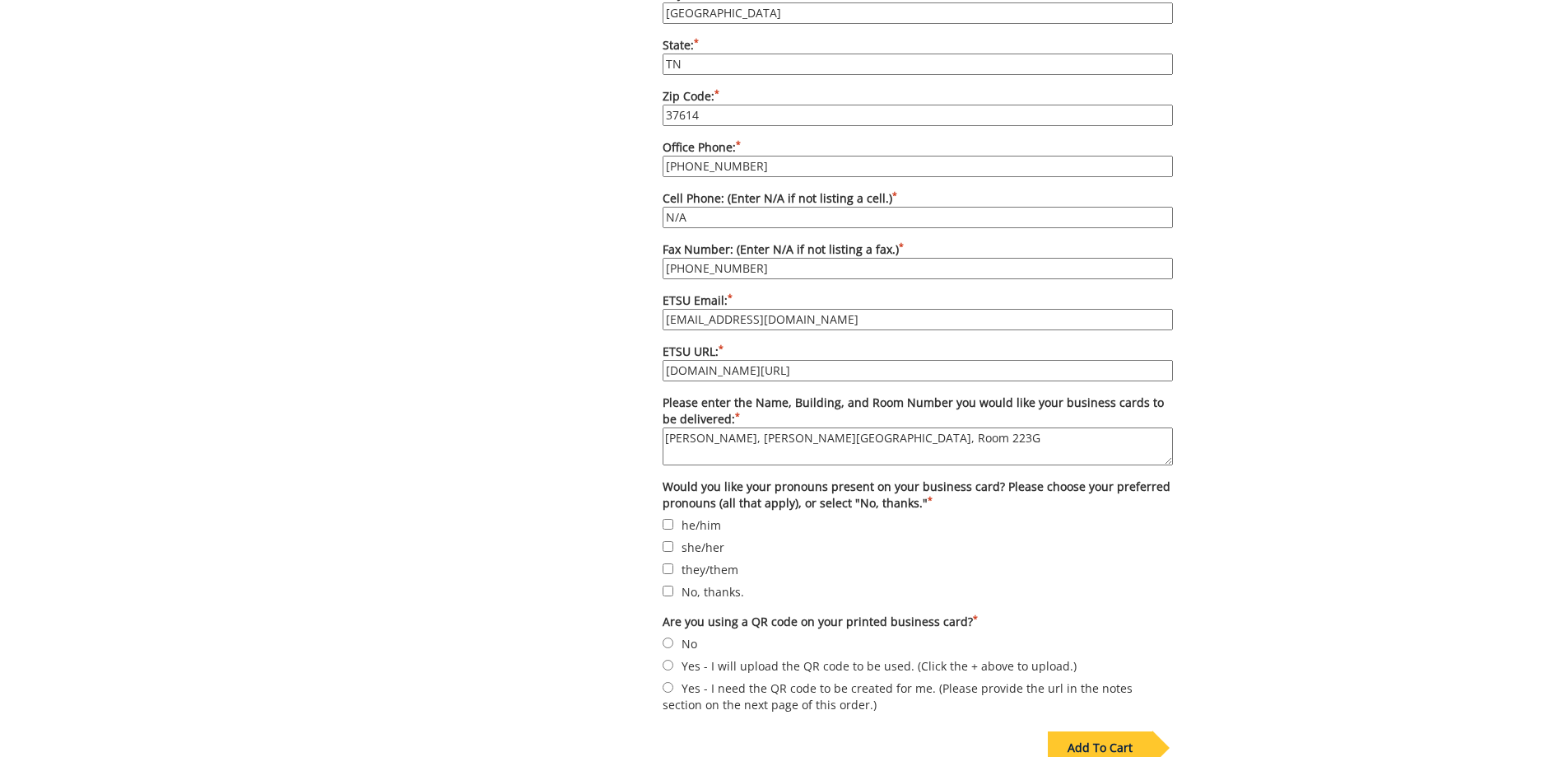
type textarea "Jon Mitchell, Culp Center, Room 223G"
click at [667, 583] on label "No, thanks." at bounding box center [918, 591] width 511 height 18
click at [667, 585] on input "No, thanks." at bounding box center [667, 590] width 10 height 10
checkbox input "true"
click at [664, 638] on input "No" at bounding box center [667, 643] width 10 height 10
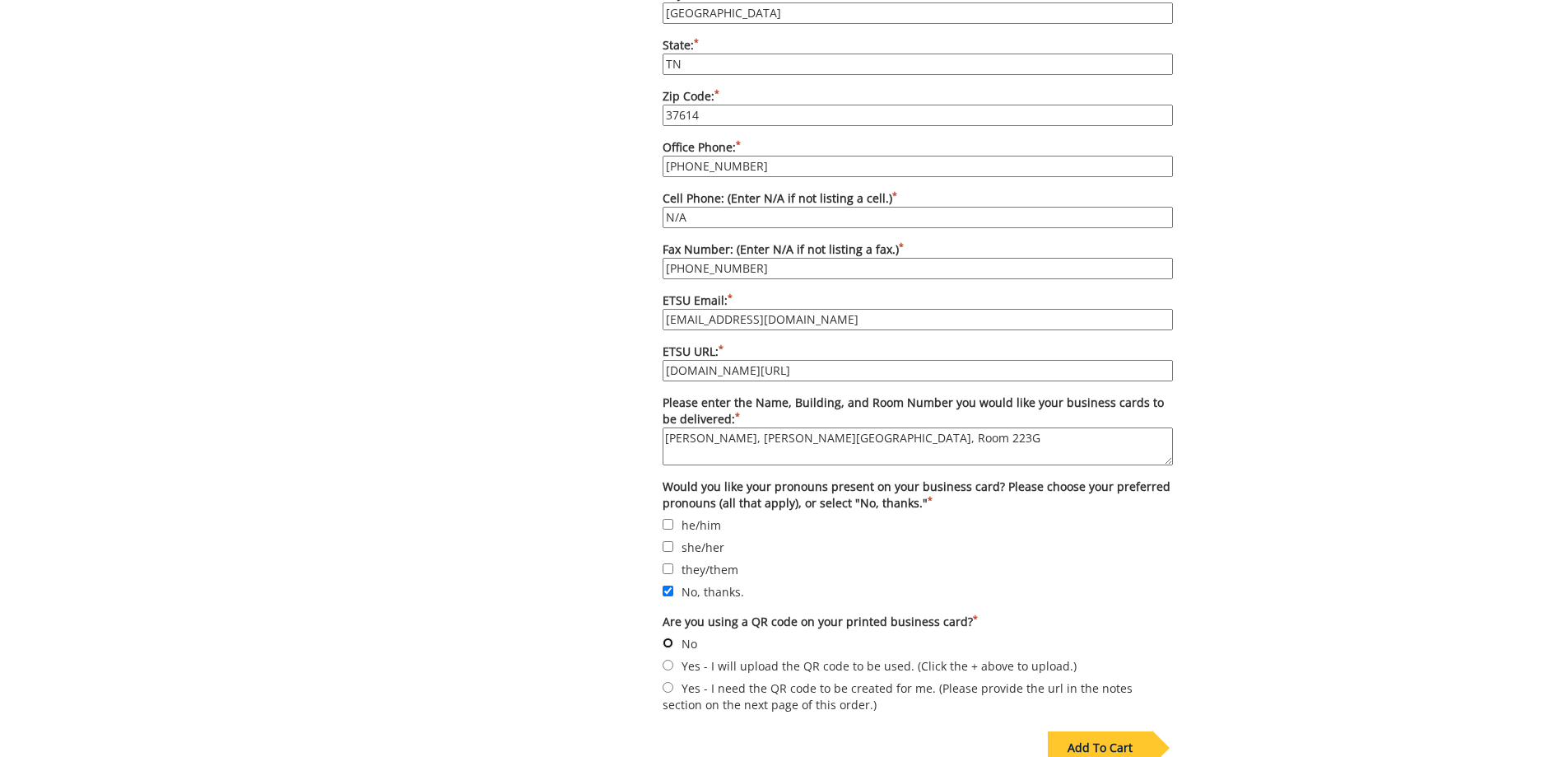
radio input "true"
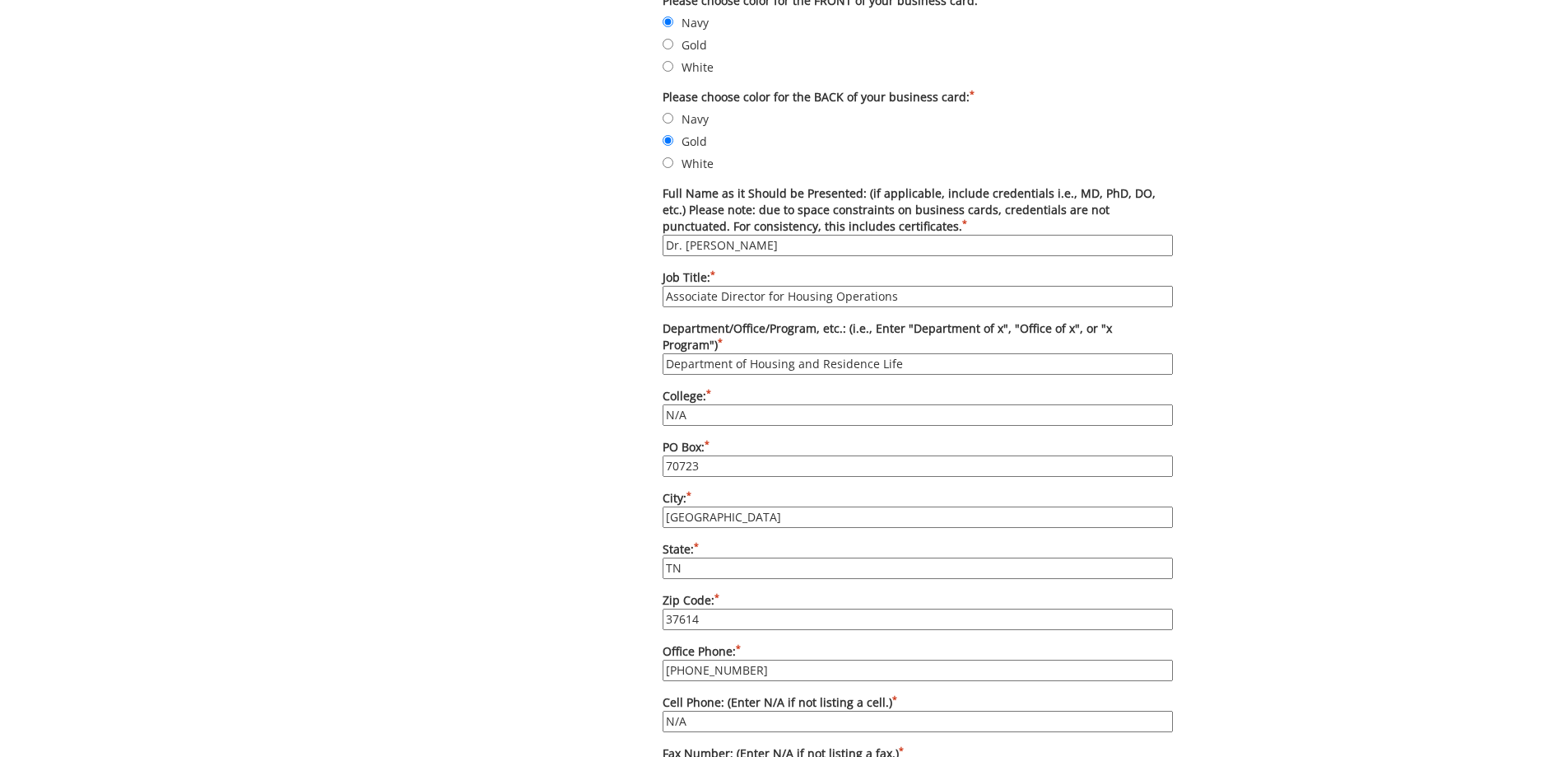
scroll to position [741, 0]
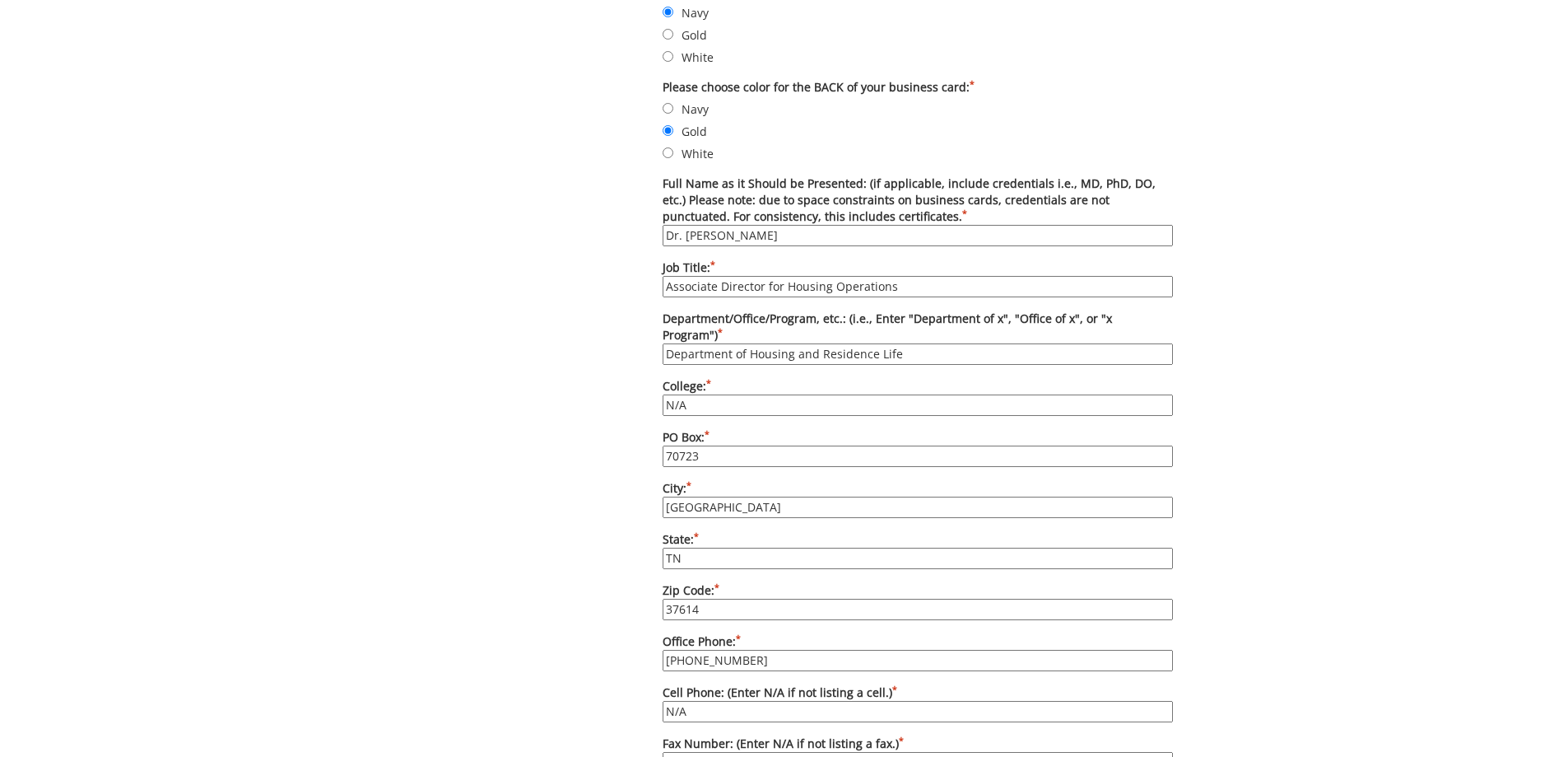
click at [822, 294] on input "Associate Director for Housing Operations" at bounding box center [918, 286] width 511 height 21
drag, startPoint x: 830, startPoint y: 289, endPoint x: 788, endPoint y: 292, distance: 42.1
click at [788, 292] on input "Associate Director for Housing Operations" at bounding box center [918, 286] width 511 height 21
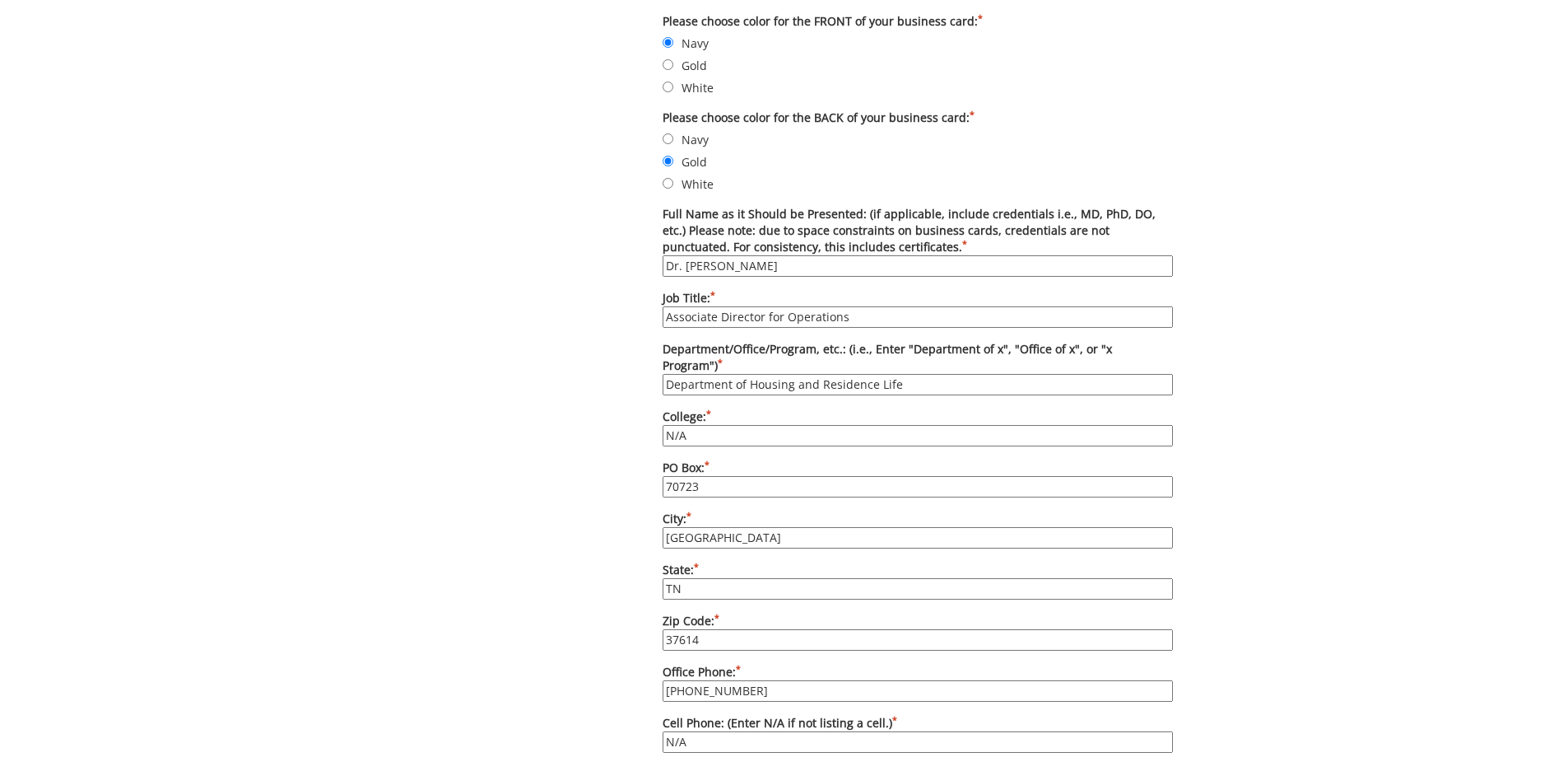
scroll to position [727, 0]
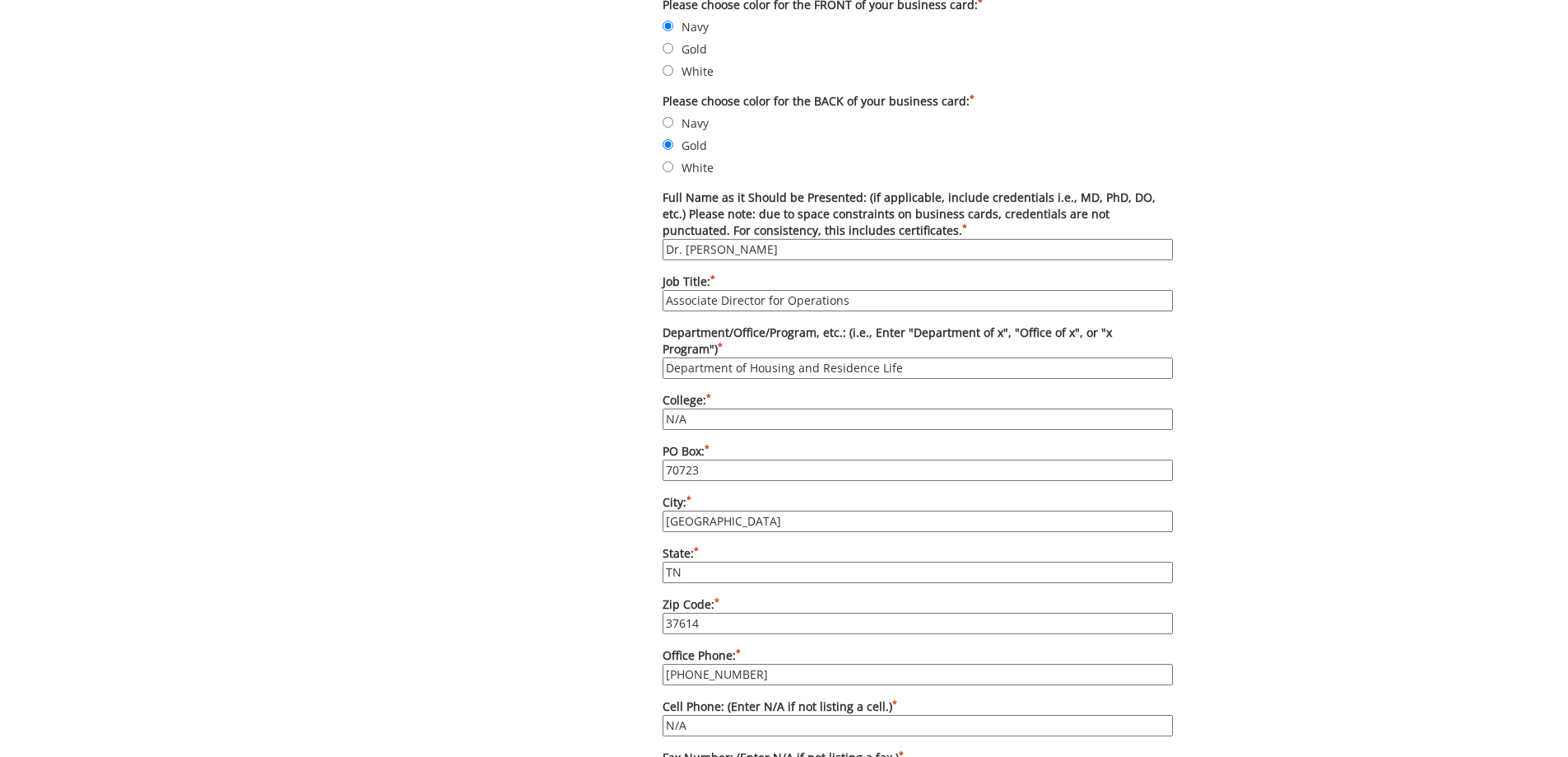
type input "Associate Director for Operations"
drag, startPoint x: 764, startPoint y: 255, endPoint x: 635, endPoint y: 264, distance: 129.3
click at [635, 264] on div "Some kind of message here. New Project Product Type Entity Specification Order …" at bounding box center [784, 399] width 803 height 1912
type input "Dr. Jon Mitchell"
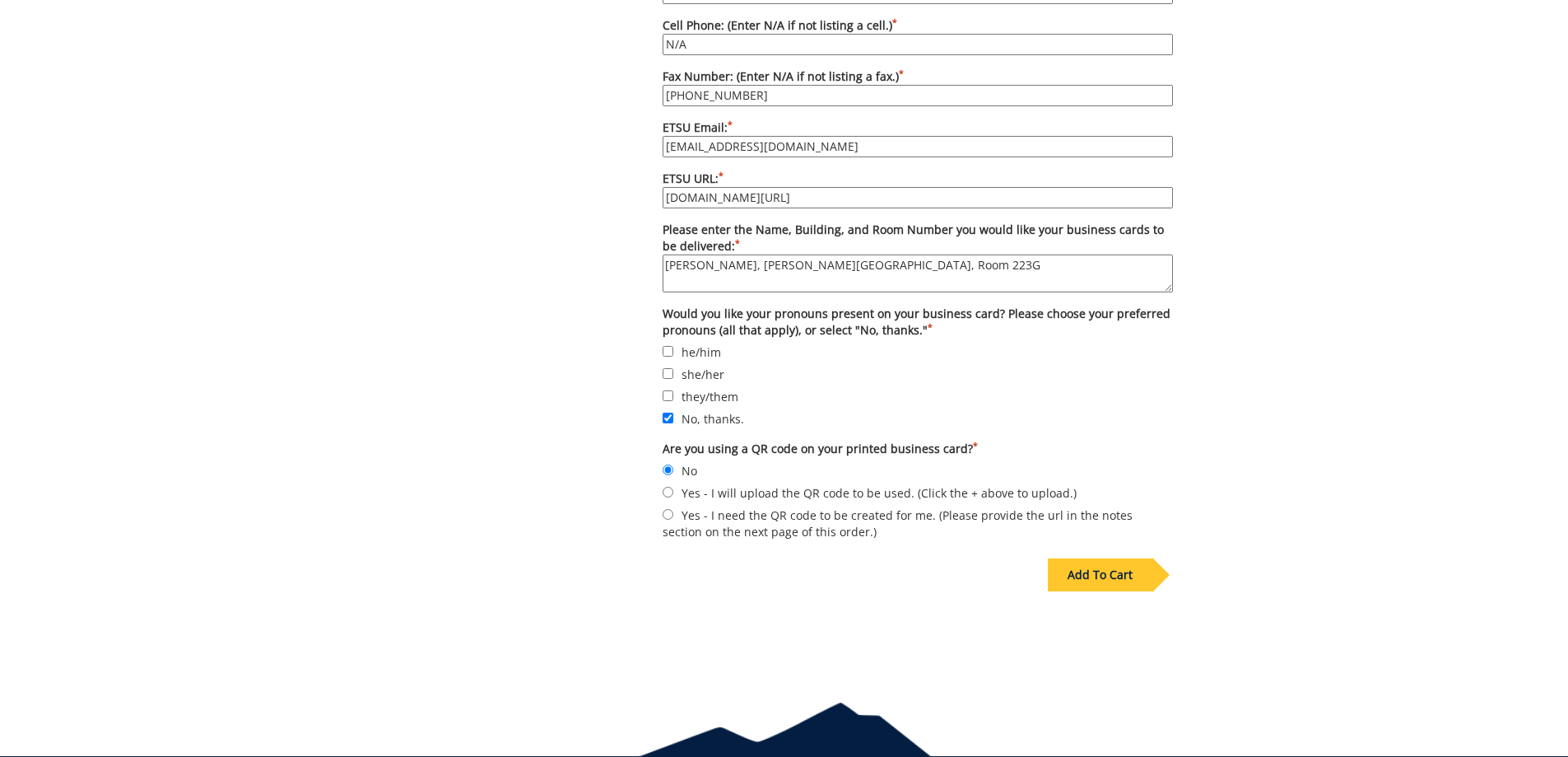
scroll to position [1468, 0]
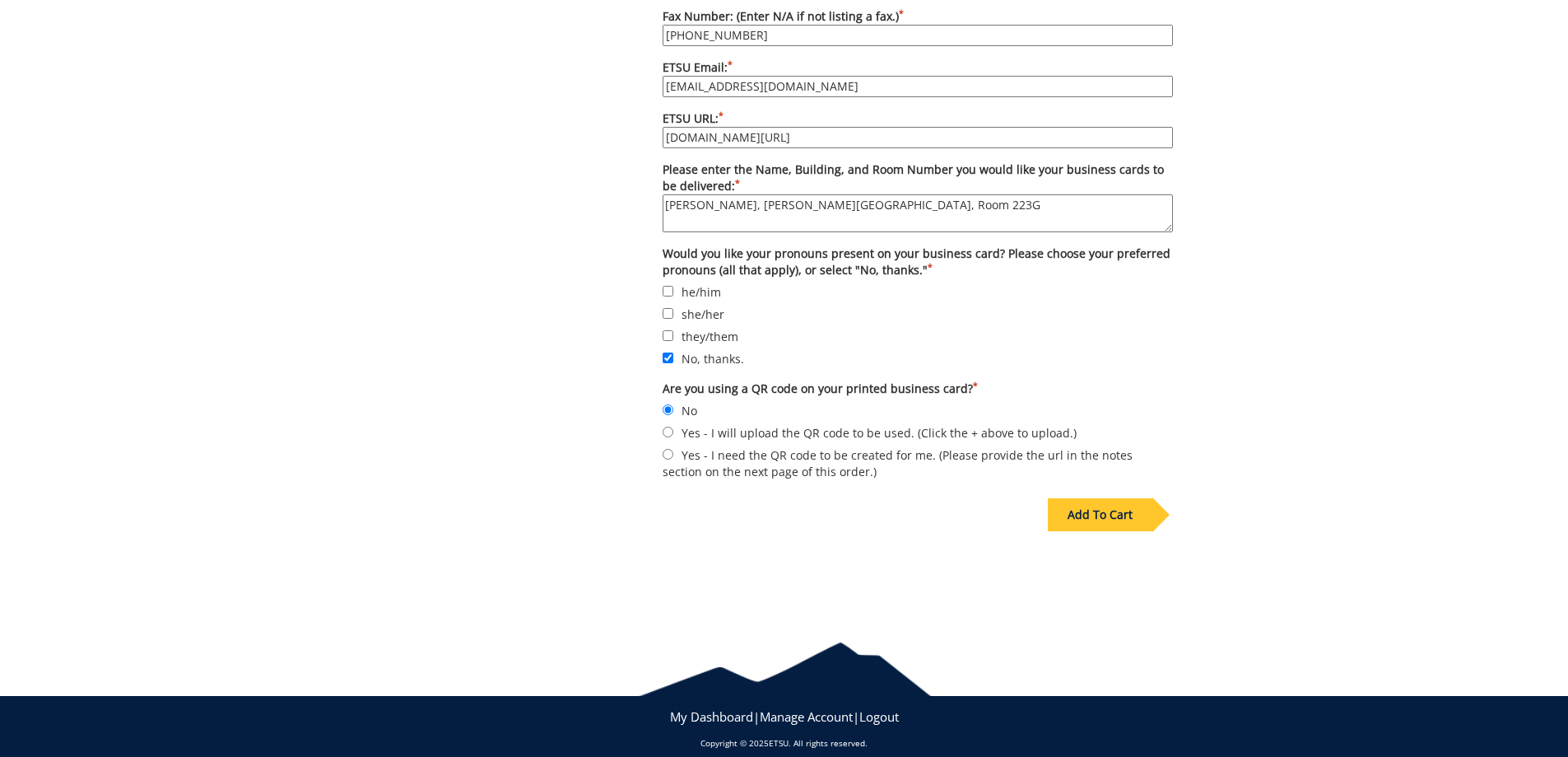
click at [1079, 509] on div "Add To Cart" at bounding box center [1101, 515] width 105 height 33
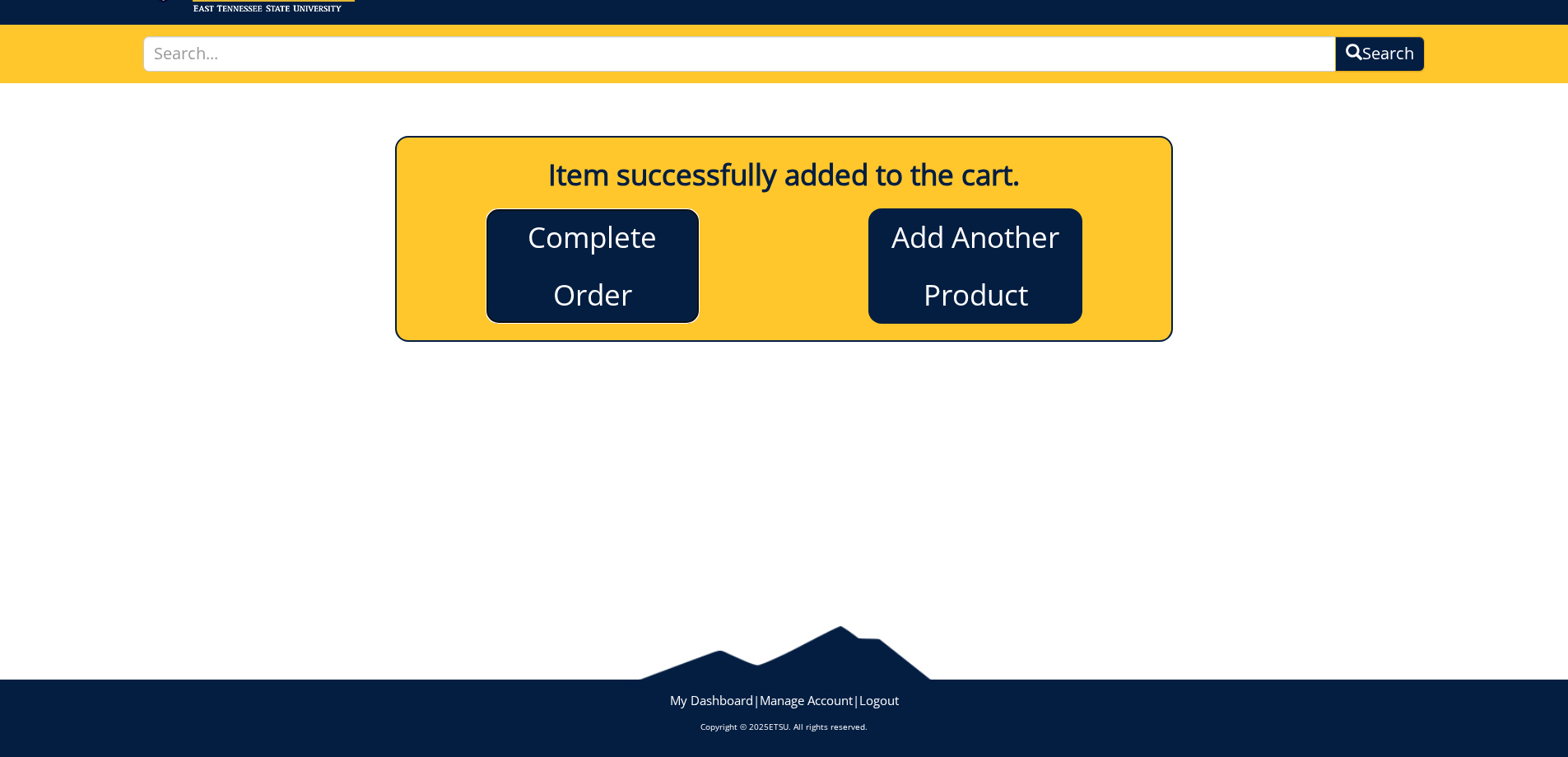
click at [593, 282] on link "Complete Order" at bounding box center [593, 266] width 214 height 115
